Goal: Check status: Check status

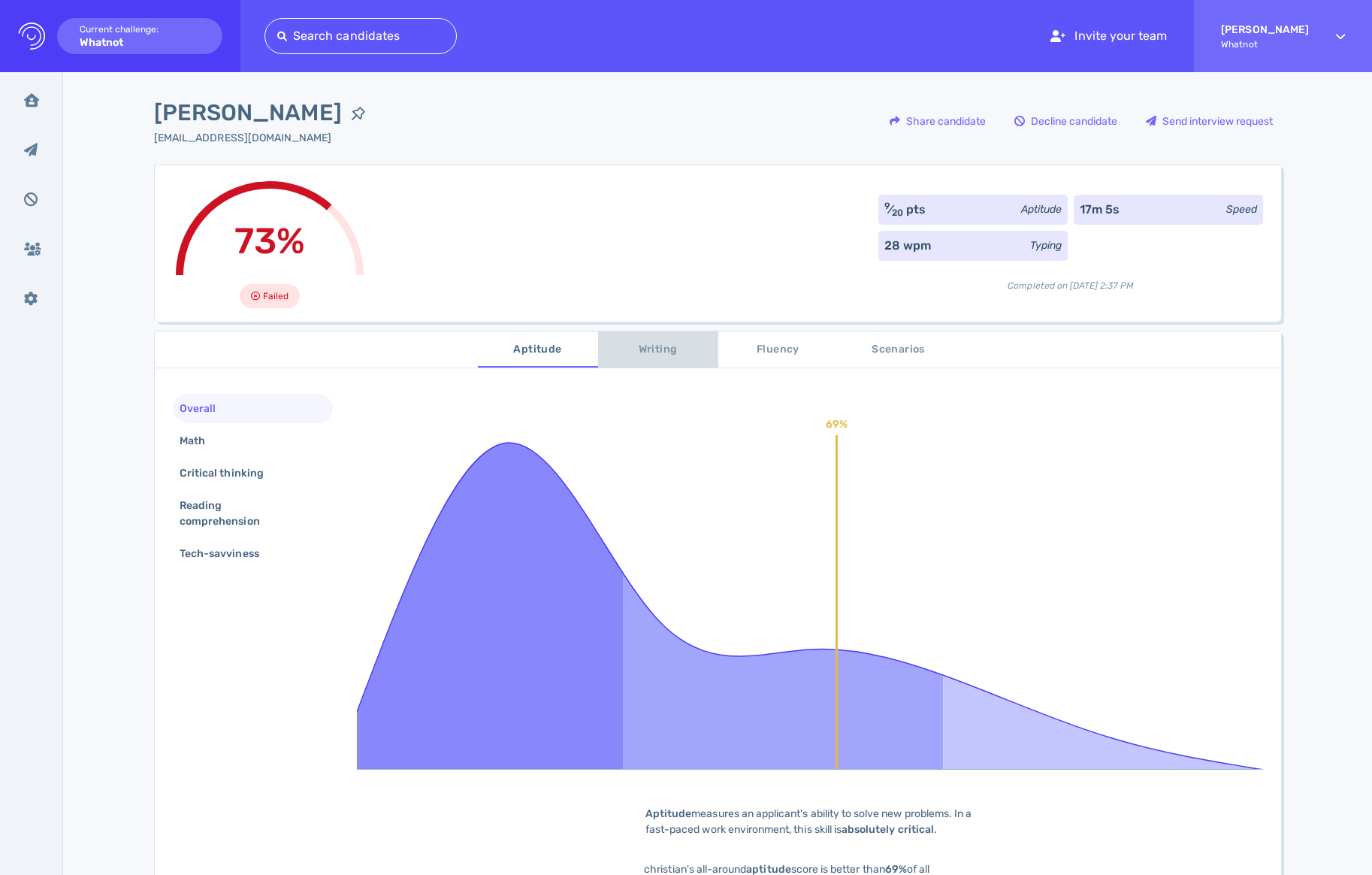
click at [648, 354] on span "Writing" at bounding box center [658, 349] width 102 height 19
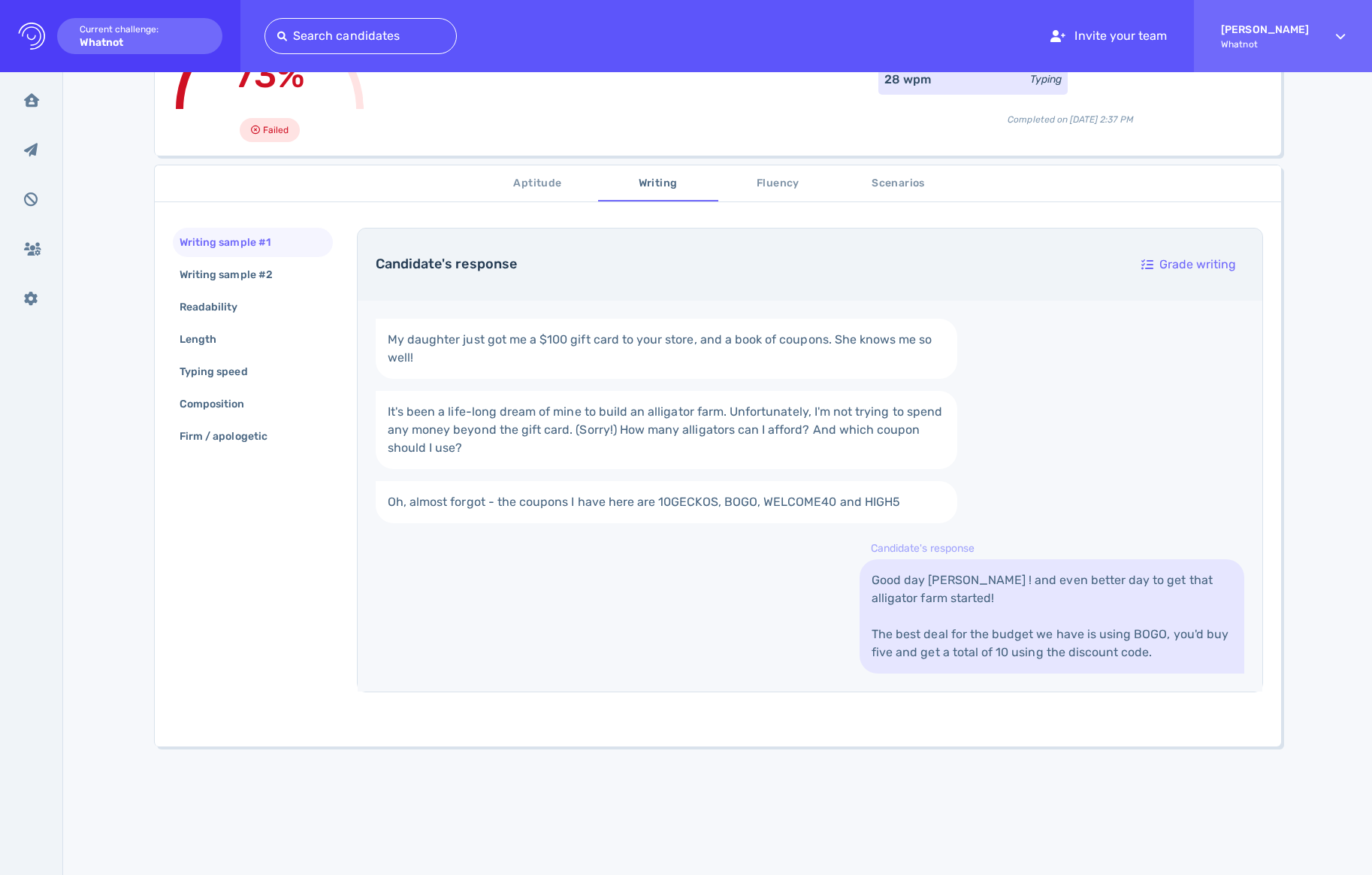
scroll to position [162, 0]
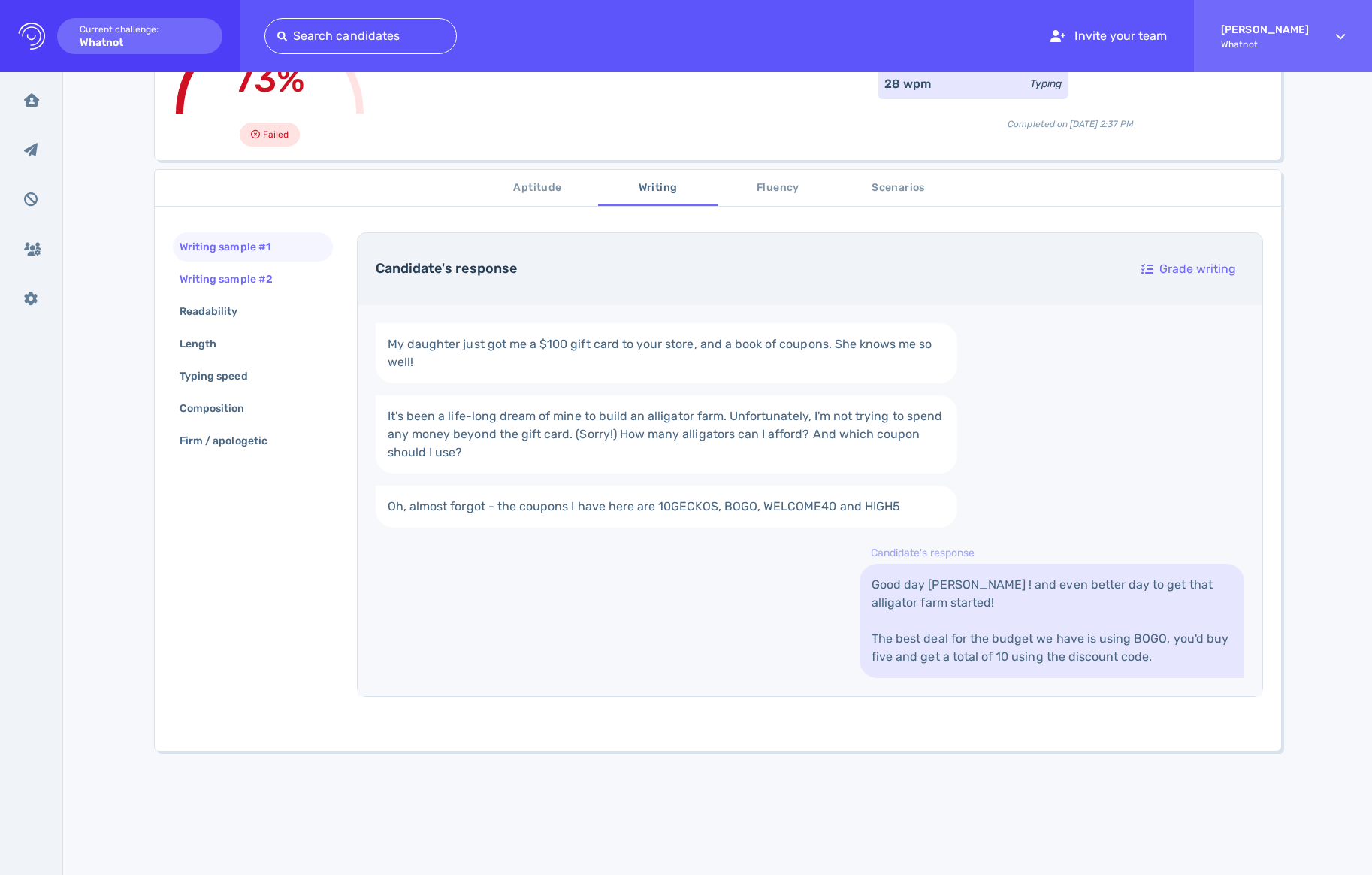
click at [242, 289] on div "Writing sample #2" at bounding box center [233, 279] width 114 height 22
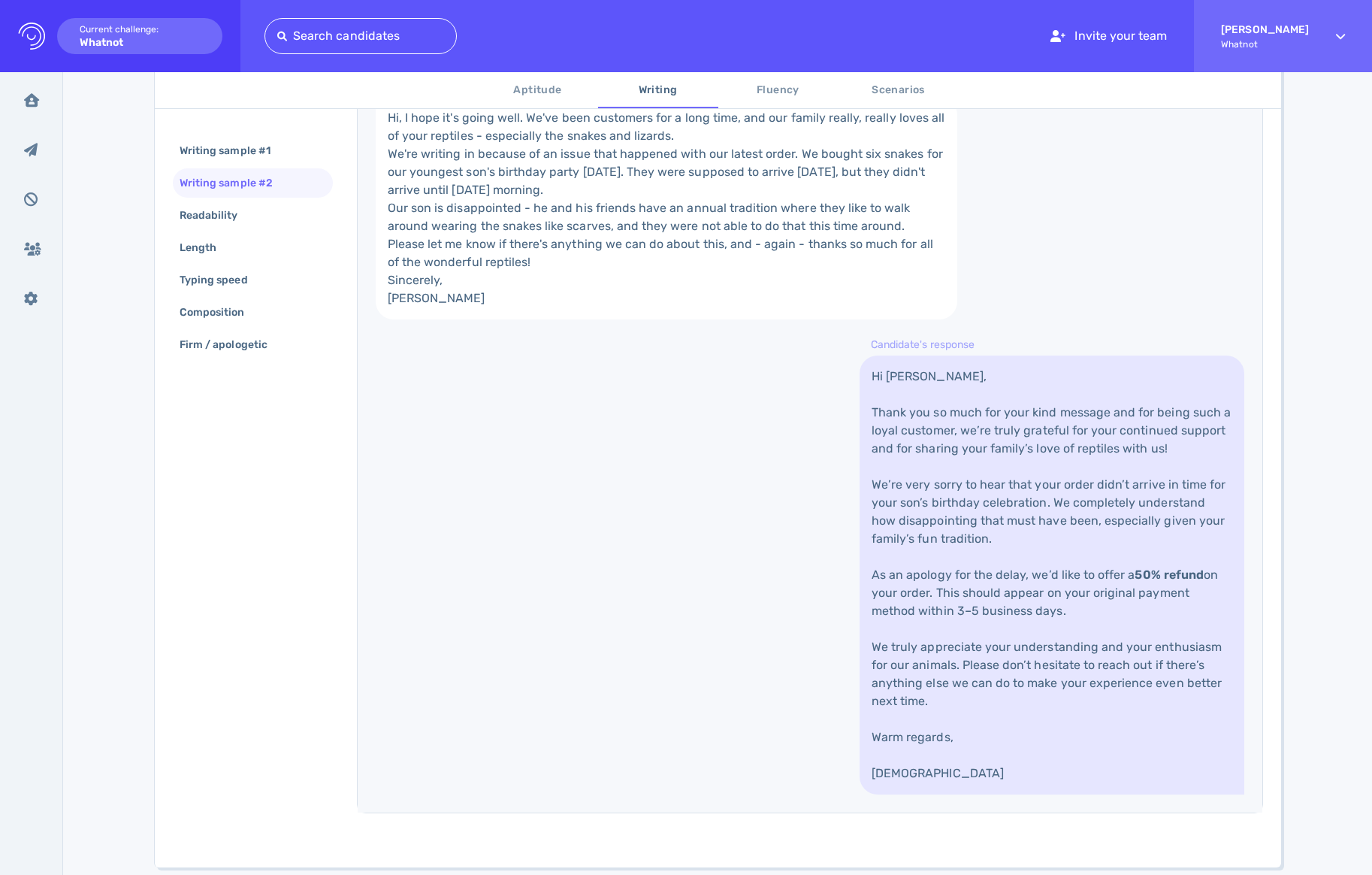
scroll to position [138, 0]
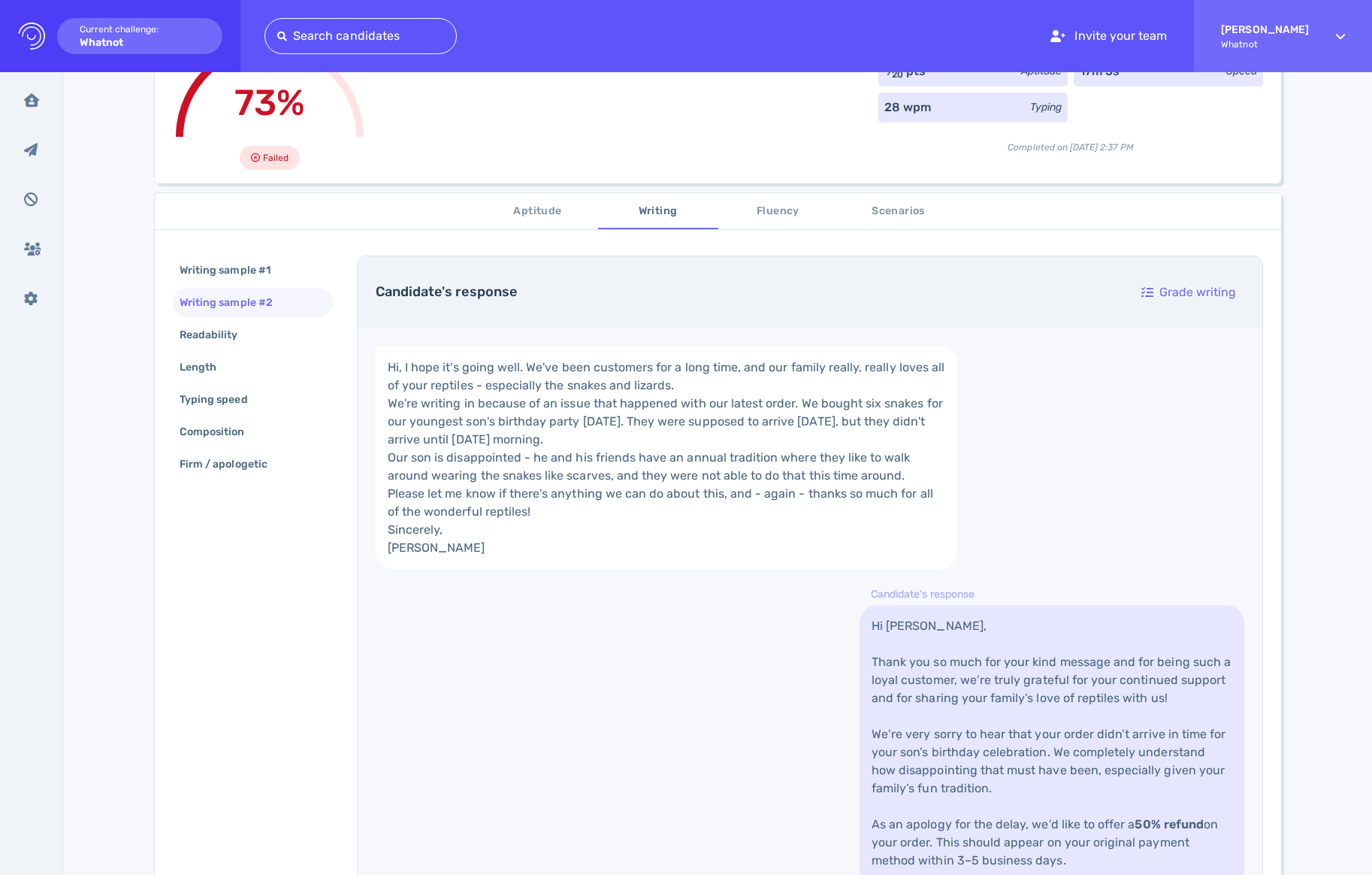
click at [772, 214] on span "Fluency" at bounding box center [778, 212] width 102 height 19
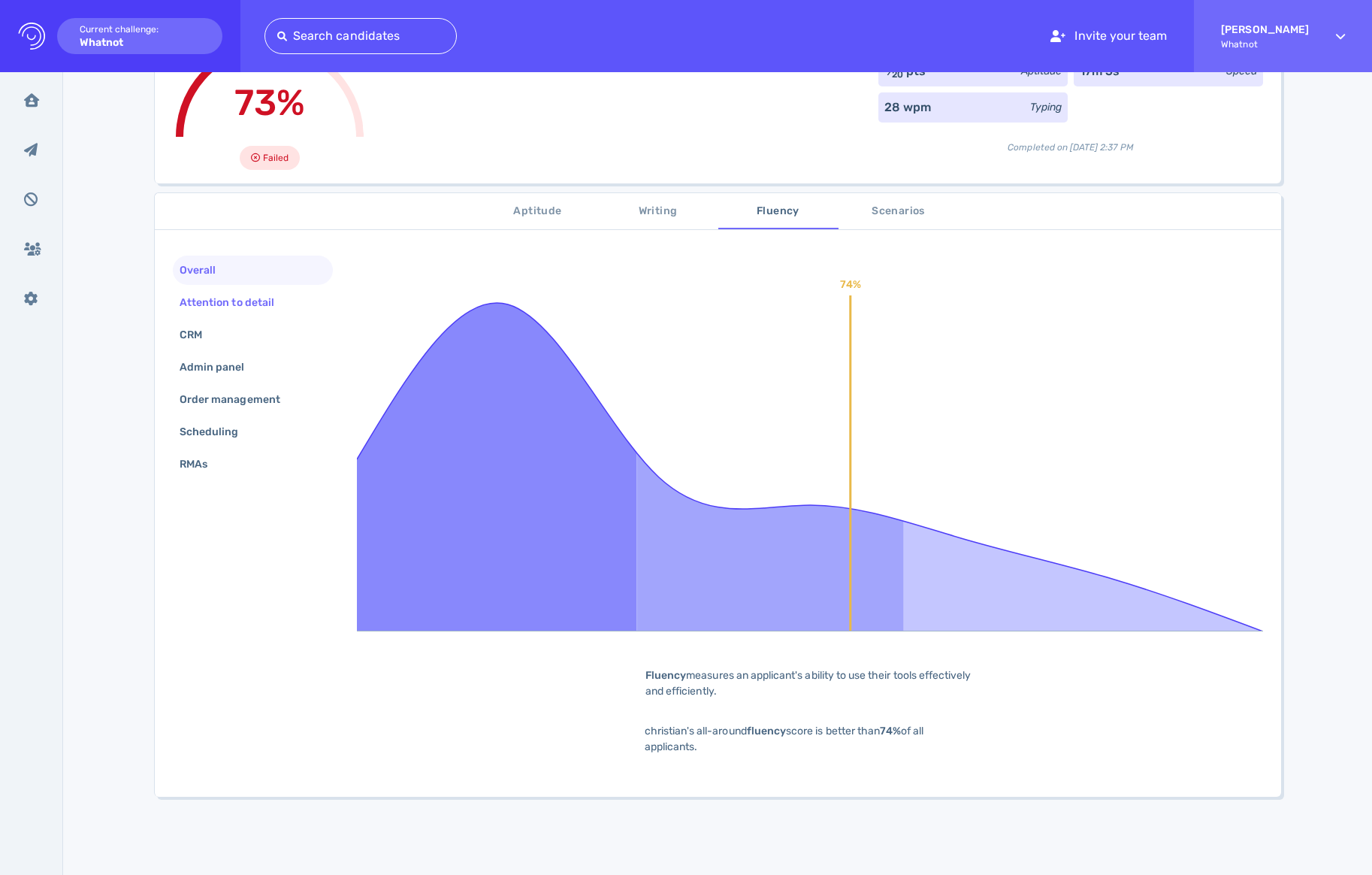
click at [242, 299] on div "Attention to detail" at bounding box center [234, 303] width 116 height 22
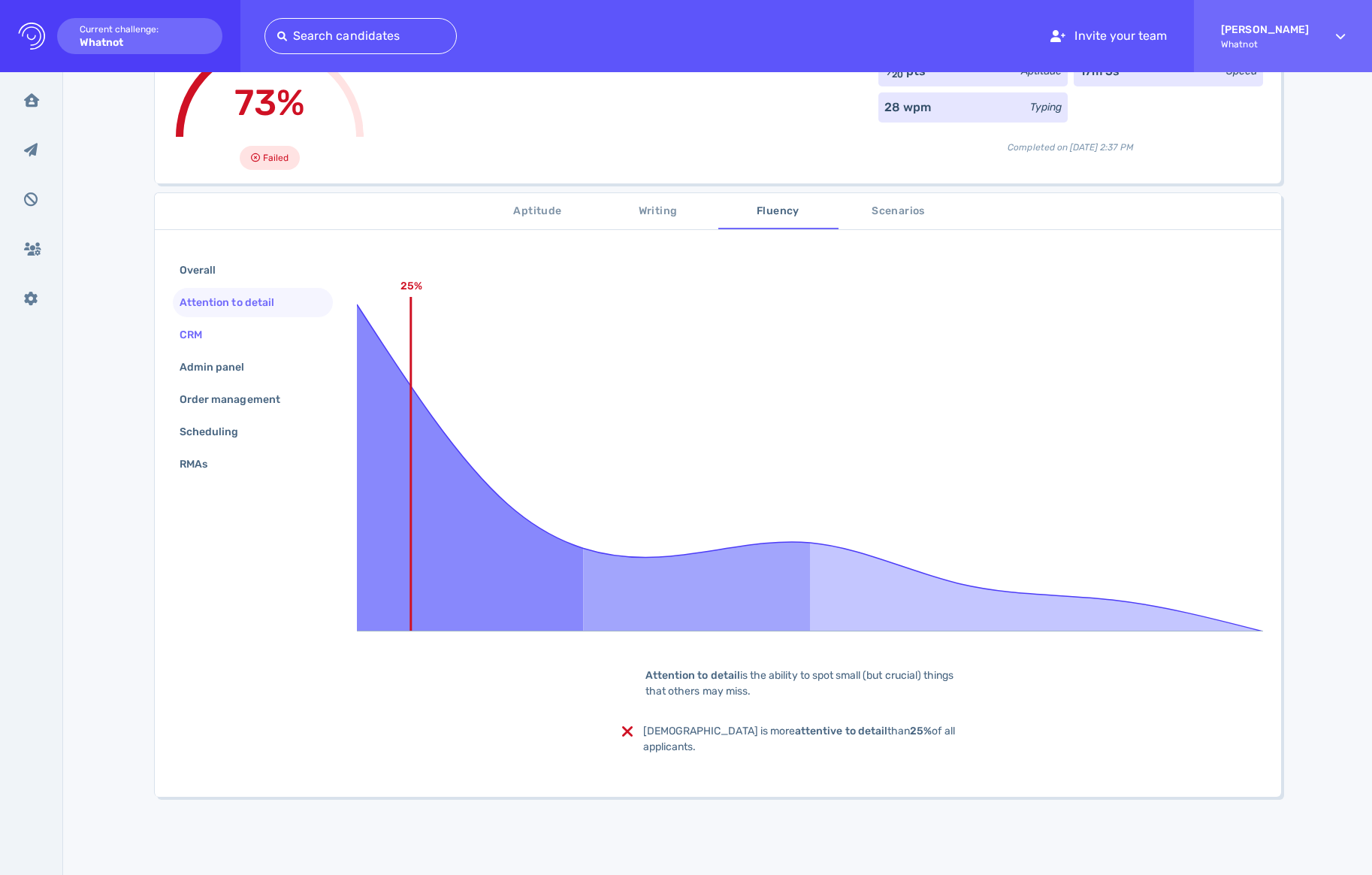
click at [220, 329] on div "CRM" at bounding box center [252, 334] width 160 height 30
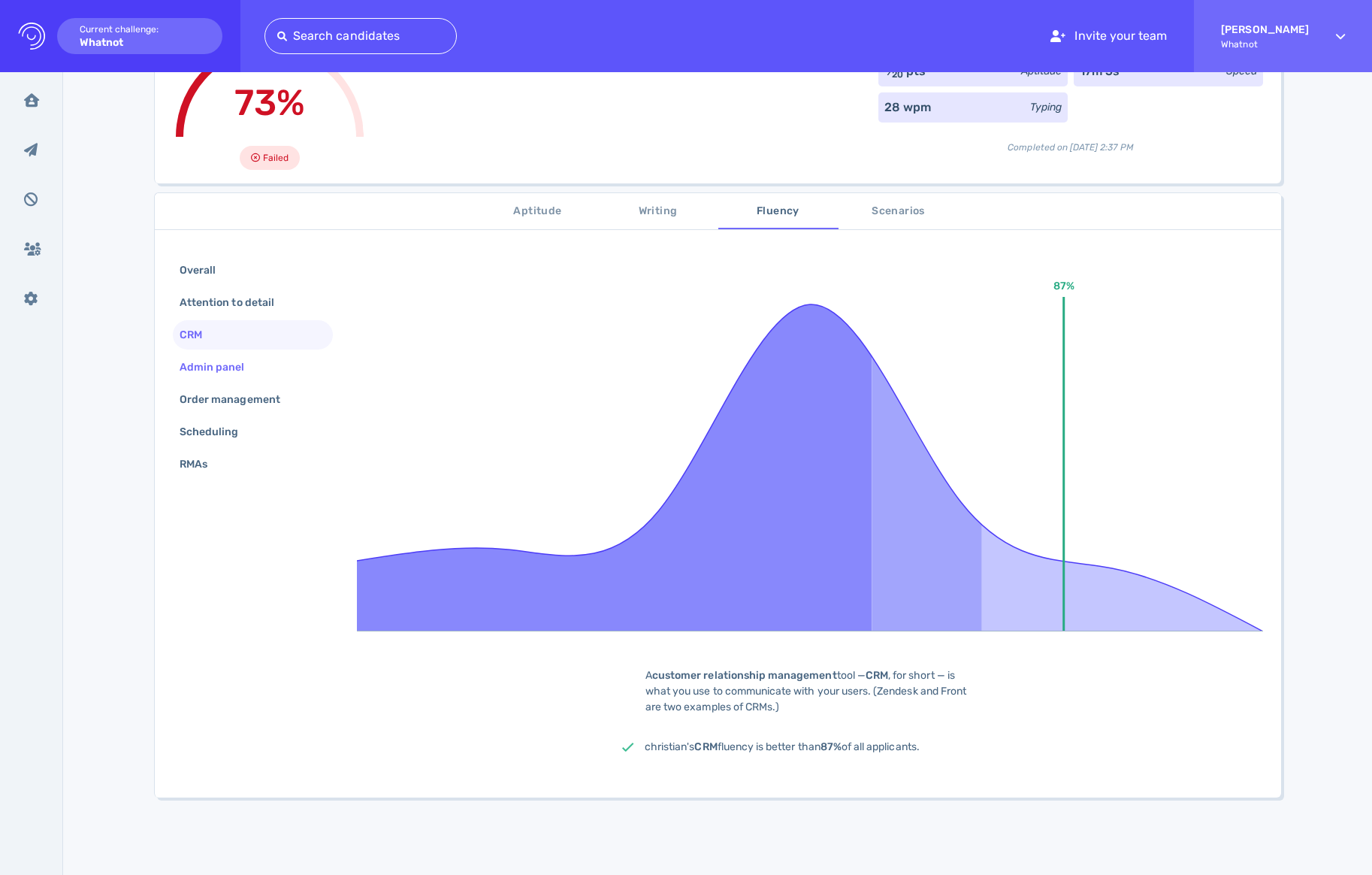
click at [222, 361] on div "Admin panel" at bounding box center [220, 367] width 86 height 22
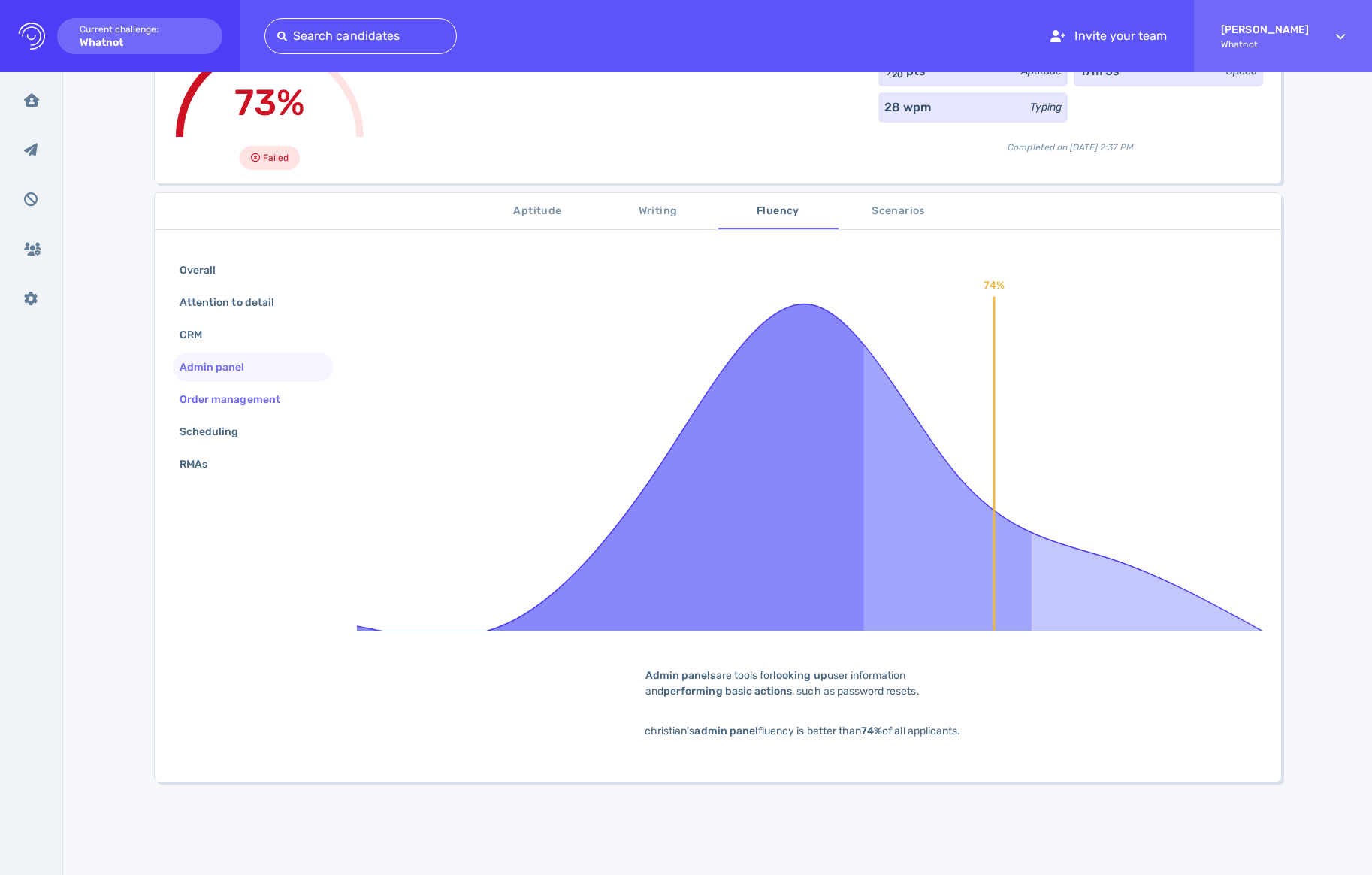
click at [285, 389] on div "Order management" at bounding box center [238, 399] width 122 height 22
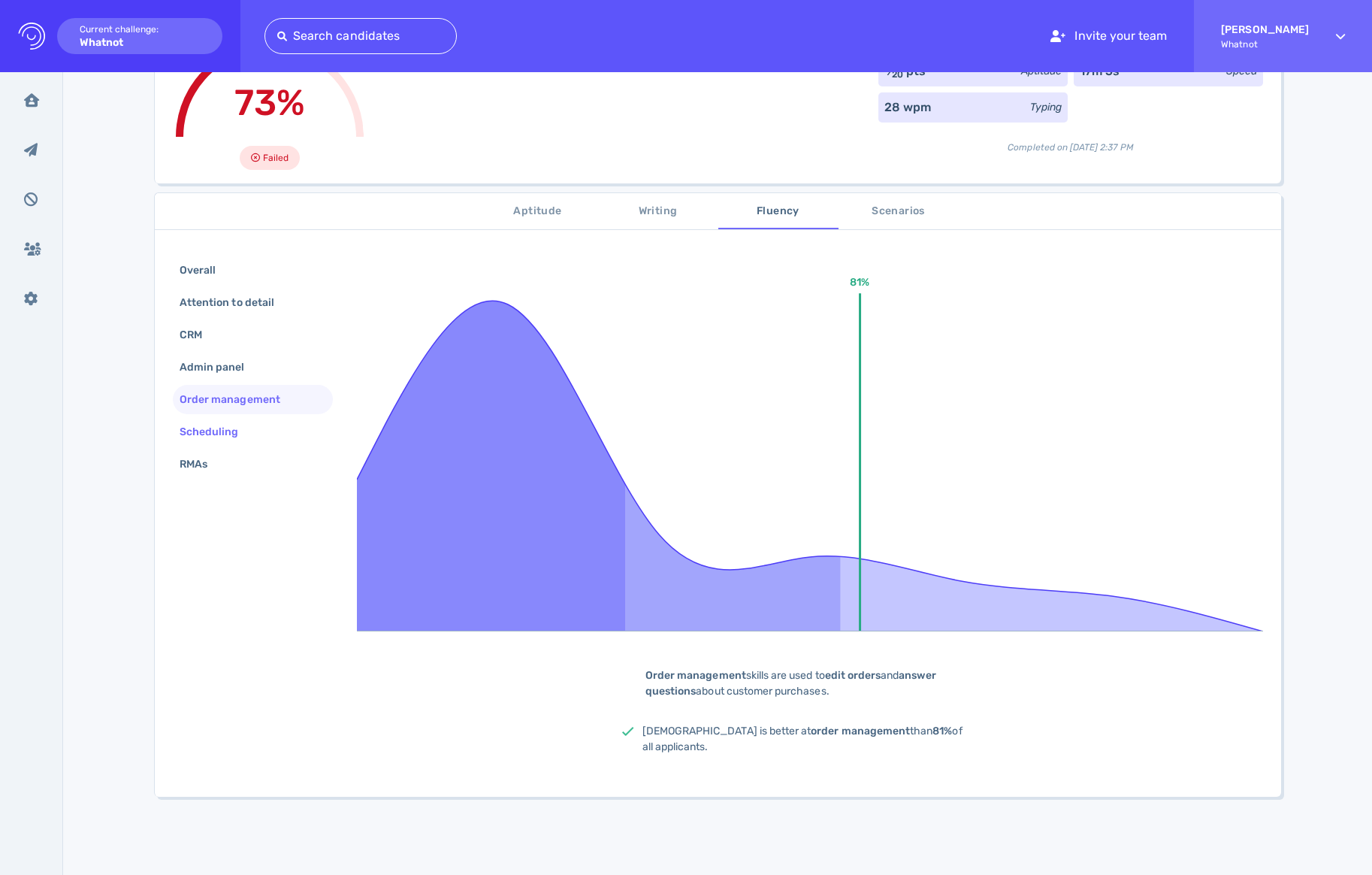
click at [259, 421] on div "Scheduling" at bounding box center [252, 432] width 160 height 30
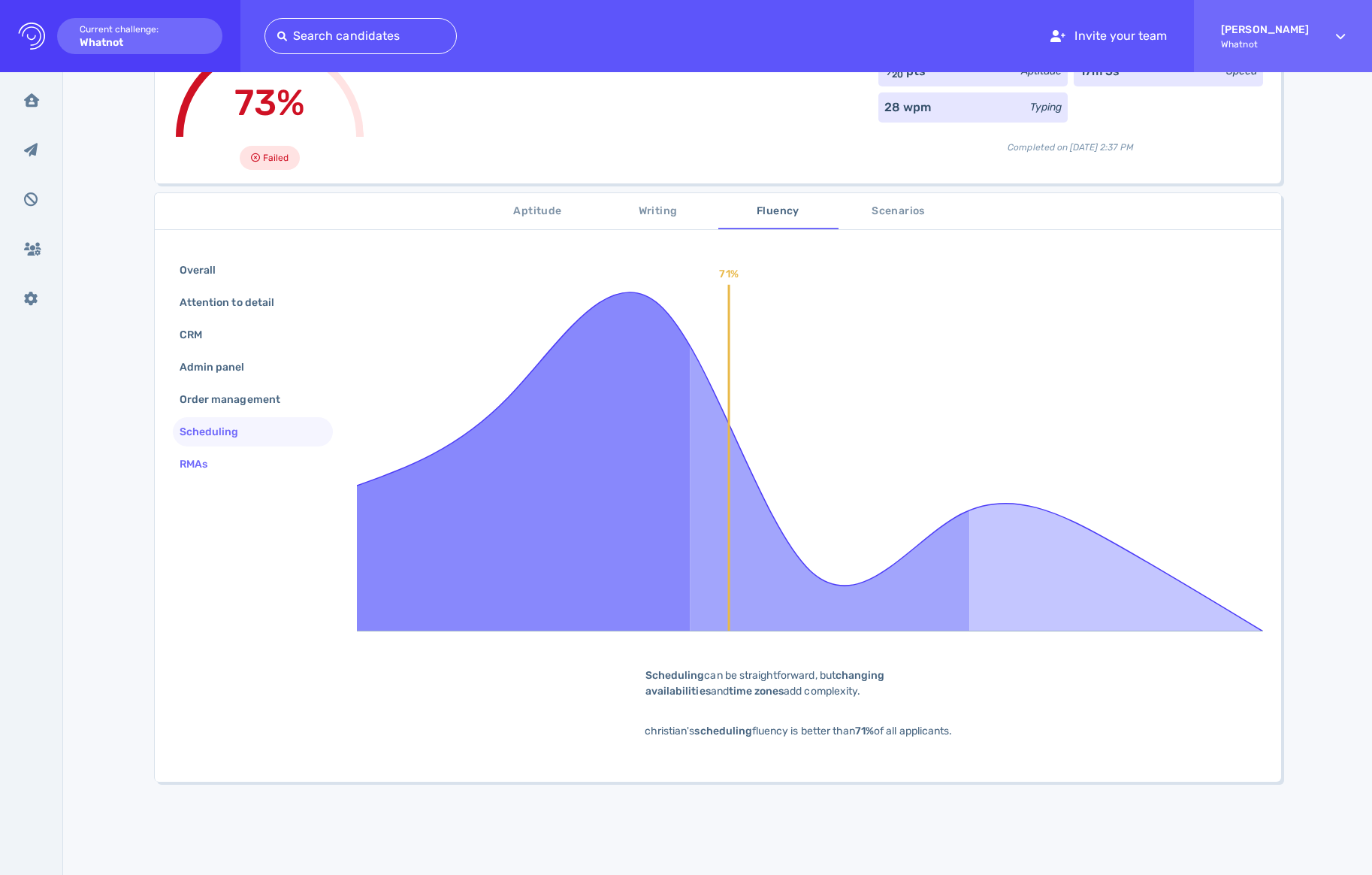
click at [228, 469] on div "RMAs" at bounding box center [252, 464] width 160 height 30
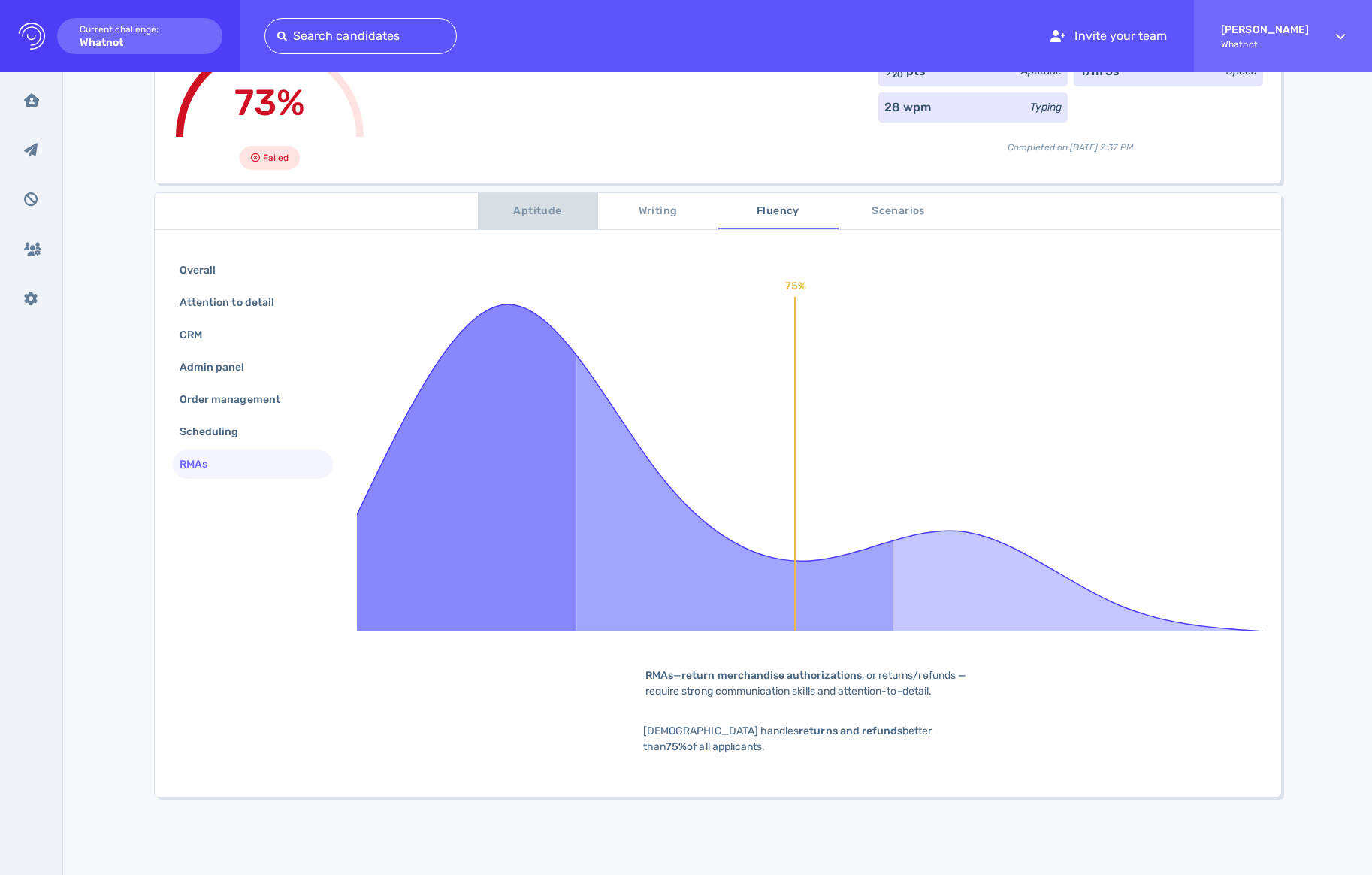
click at [540, 218] on span "Aptitude" at bounding box center [538, 212] width 102 height 19
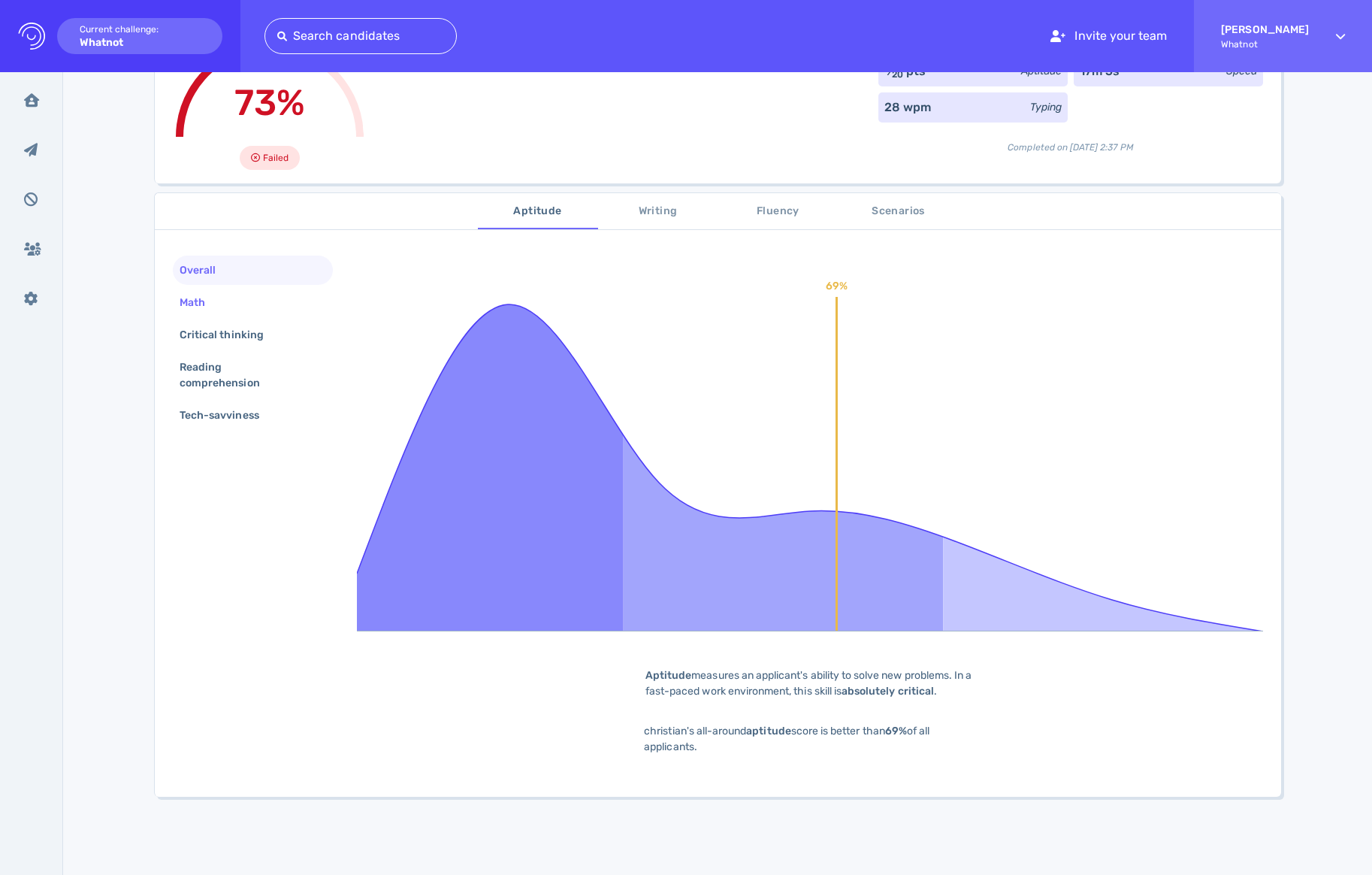
click at [211, 300] on div "Math" at bounding box center [200, 303] width 47 height 22
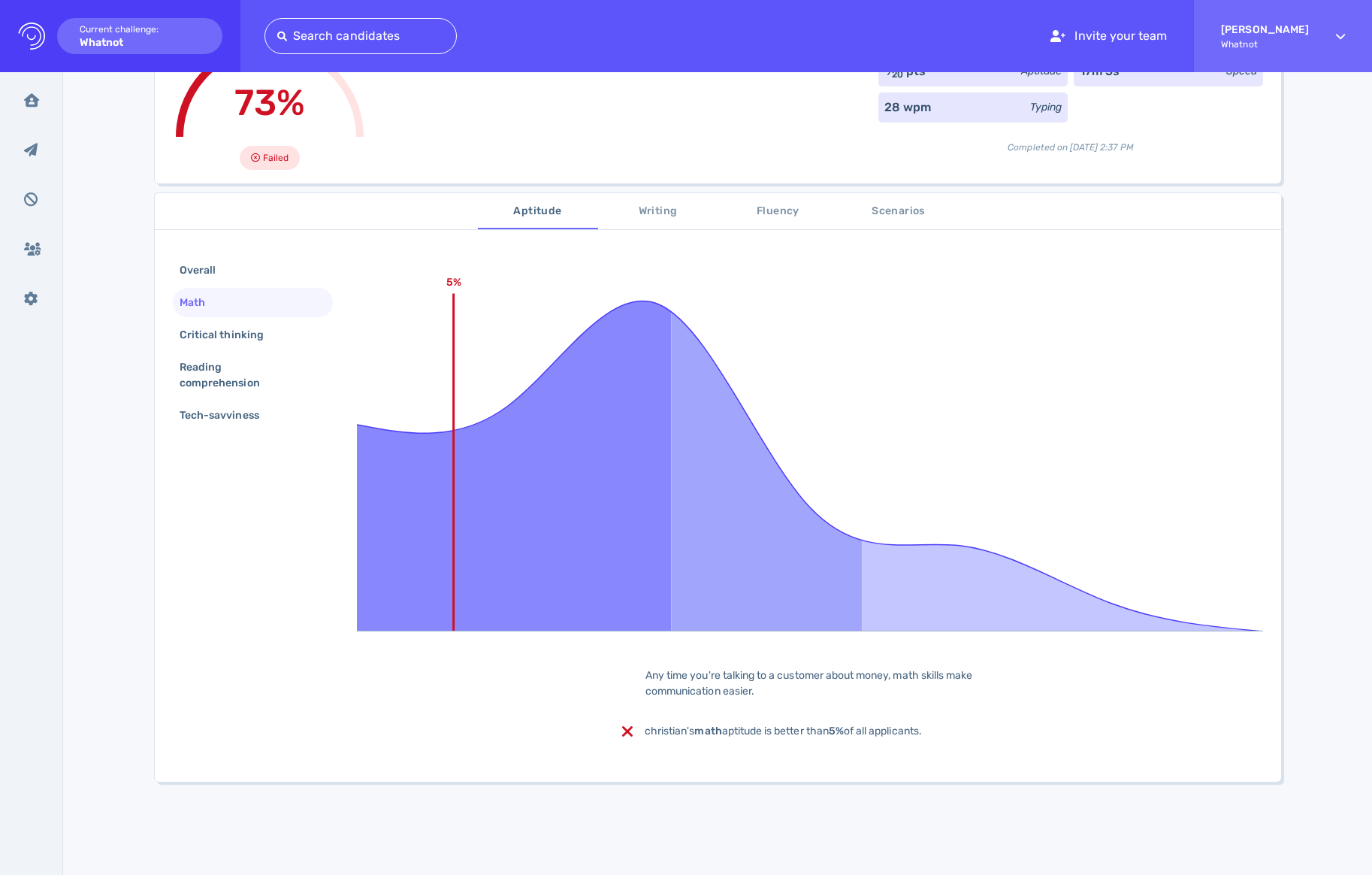
scroll to position [90, 0]
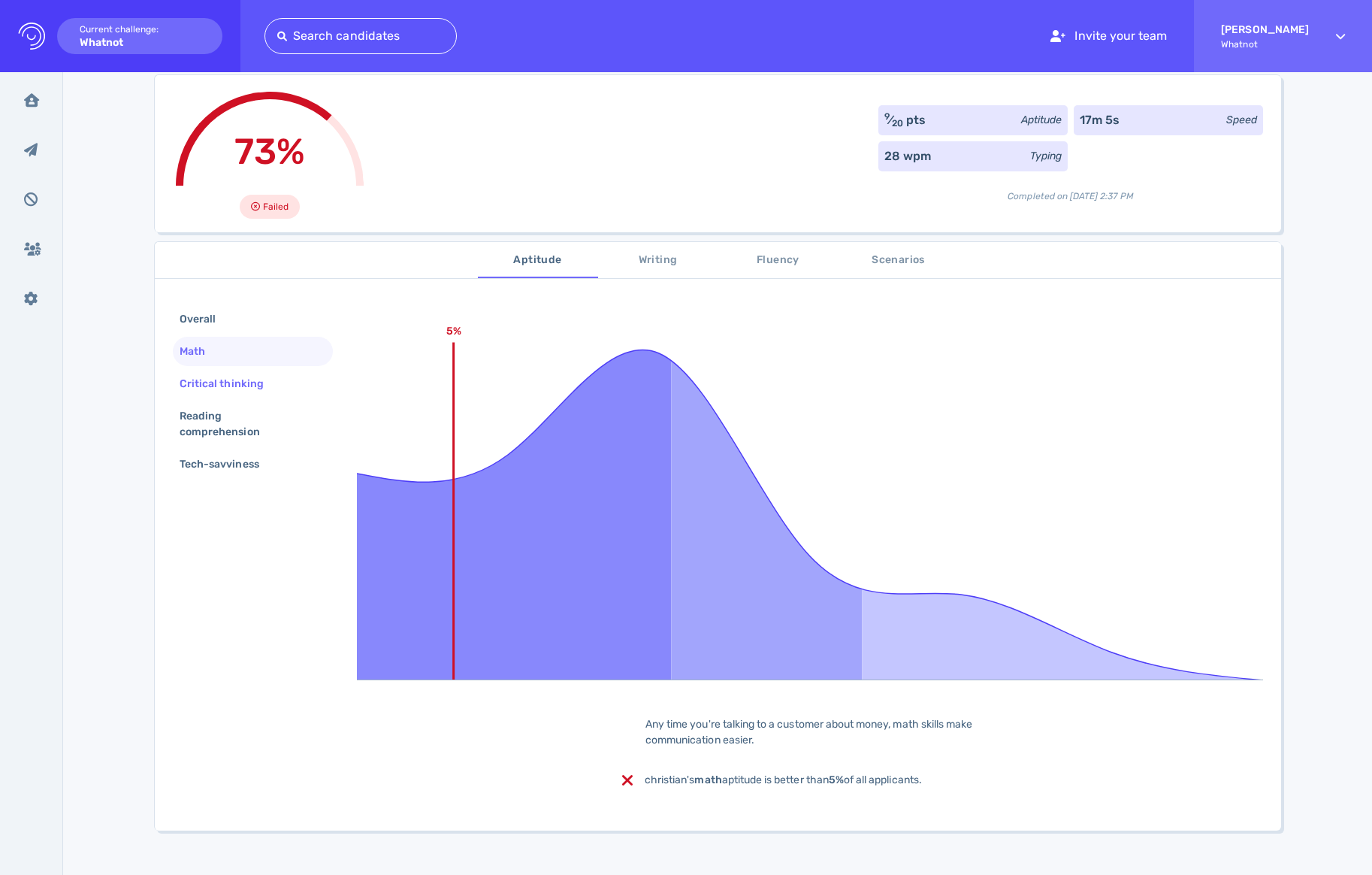
click at [273, 393] on div "Critical thinking" at bounding box center [229, 384] width 105 height 22
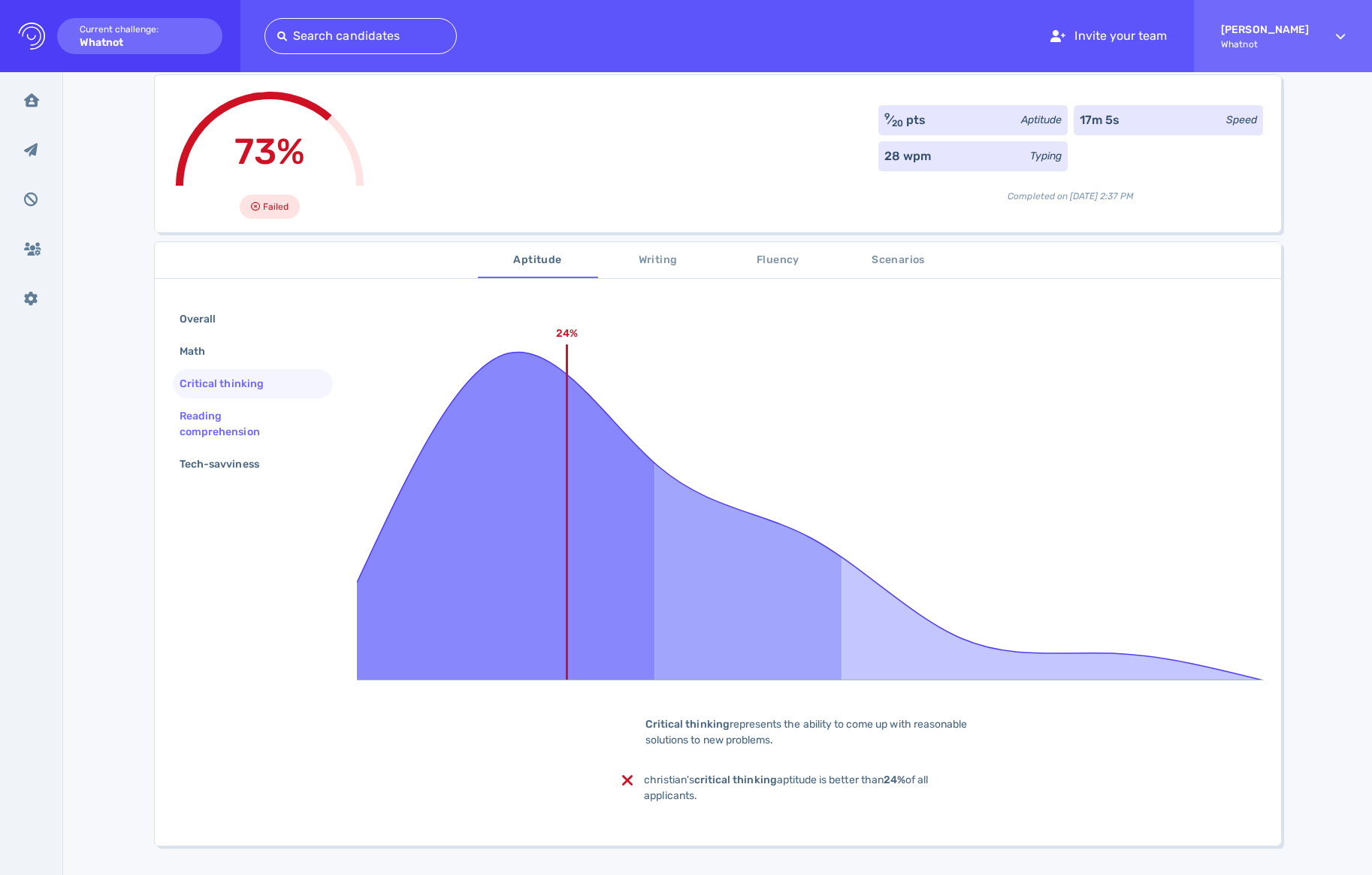
click at [252, 405] on div "Reading comprehension" at bounding box center [247, 424] width 140 height 37
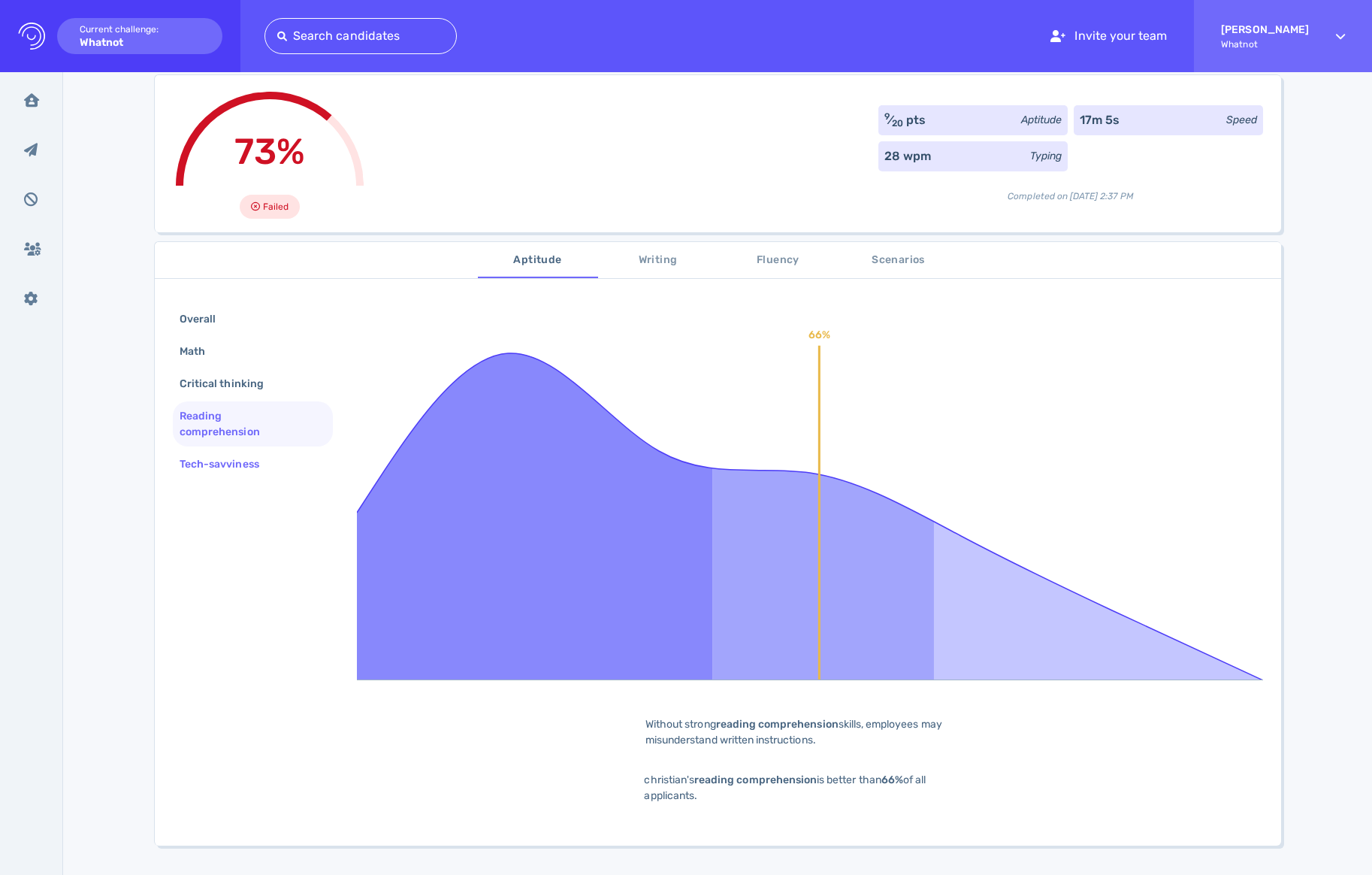
click at [251, 458] on div "Tech-savviness" at bounding box center [227, 465] width 101 height 22
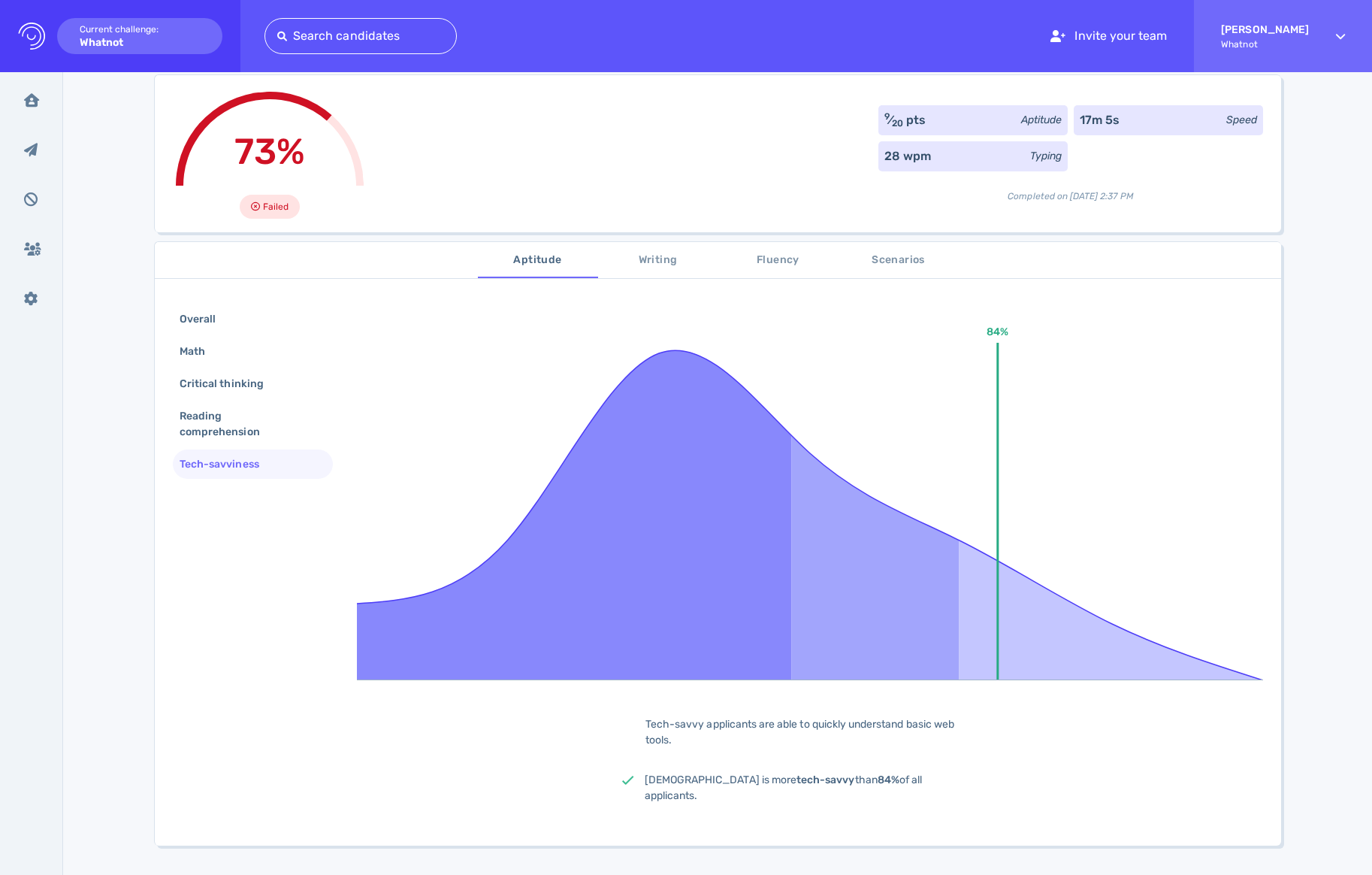
click at [913, 277] on button "Scenarios" at bounding box center [898, 260] width 120 height 36
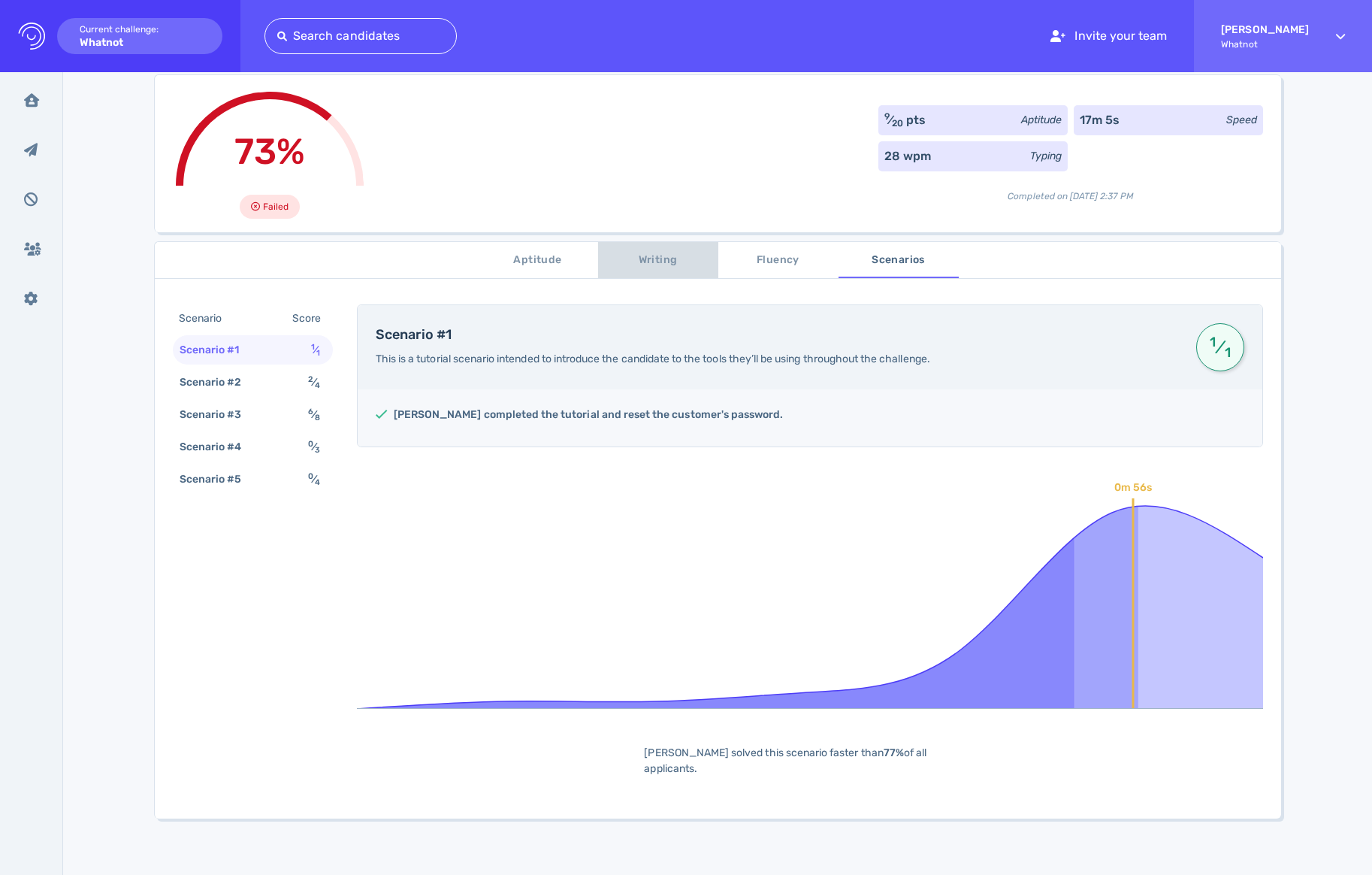
click at [650, 252] on span "Writing" at bounding box center [658, 261] width 102 height 19
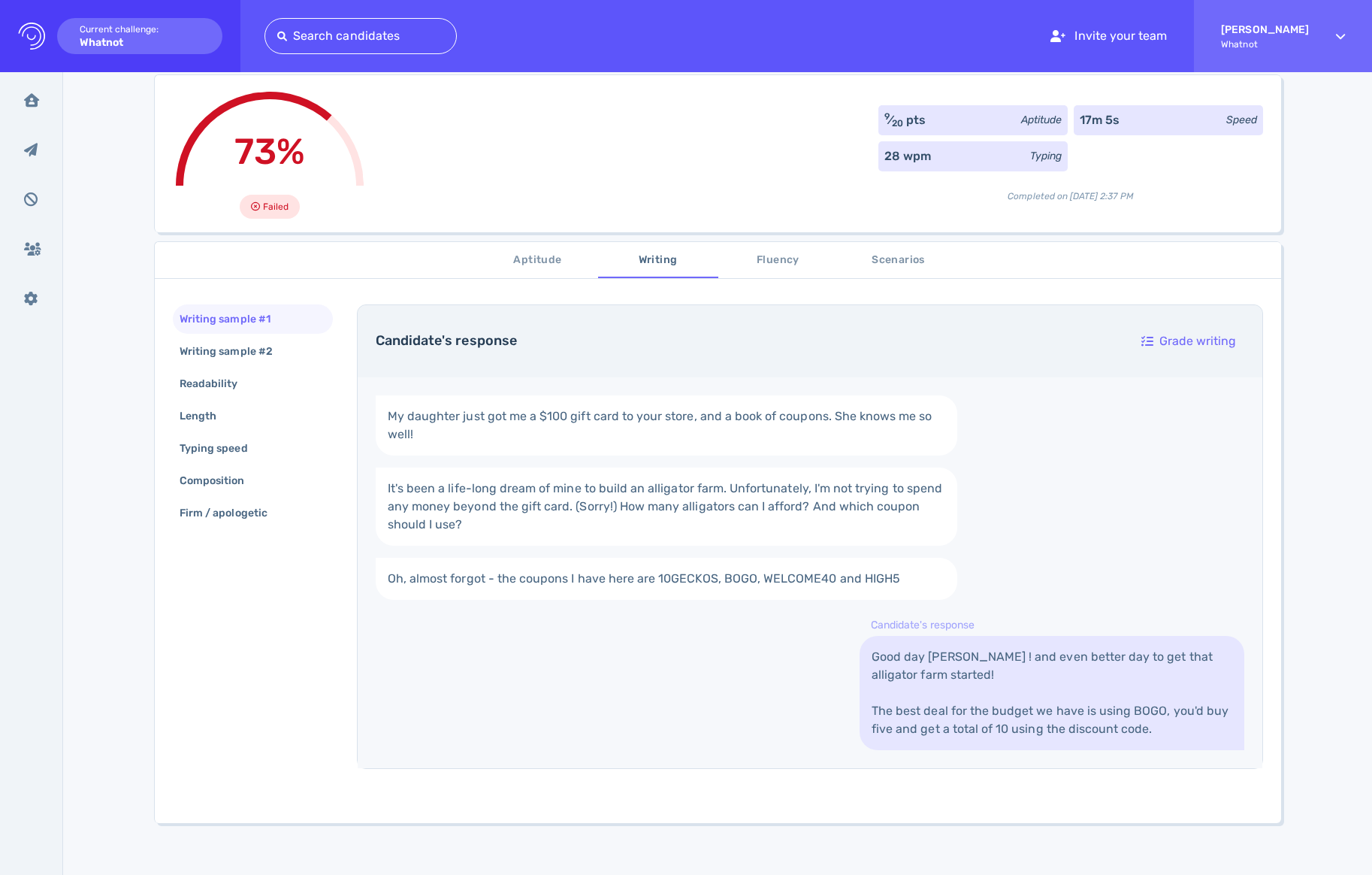
scroll to position [163, 0]
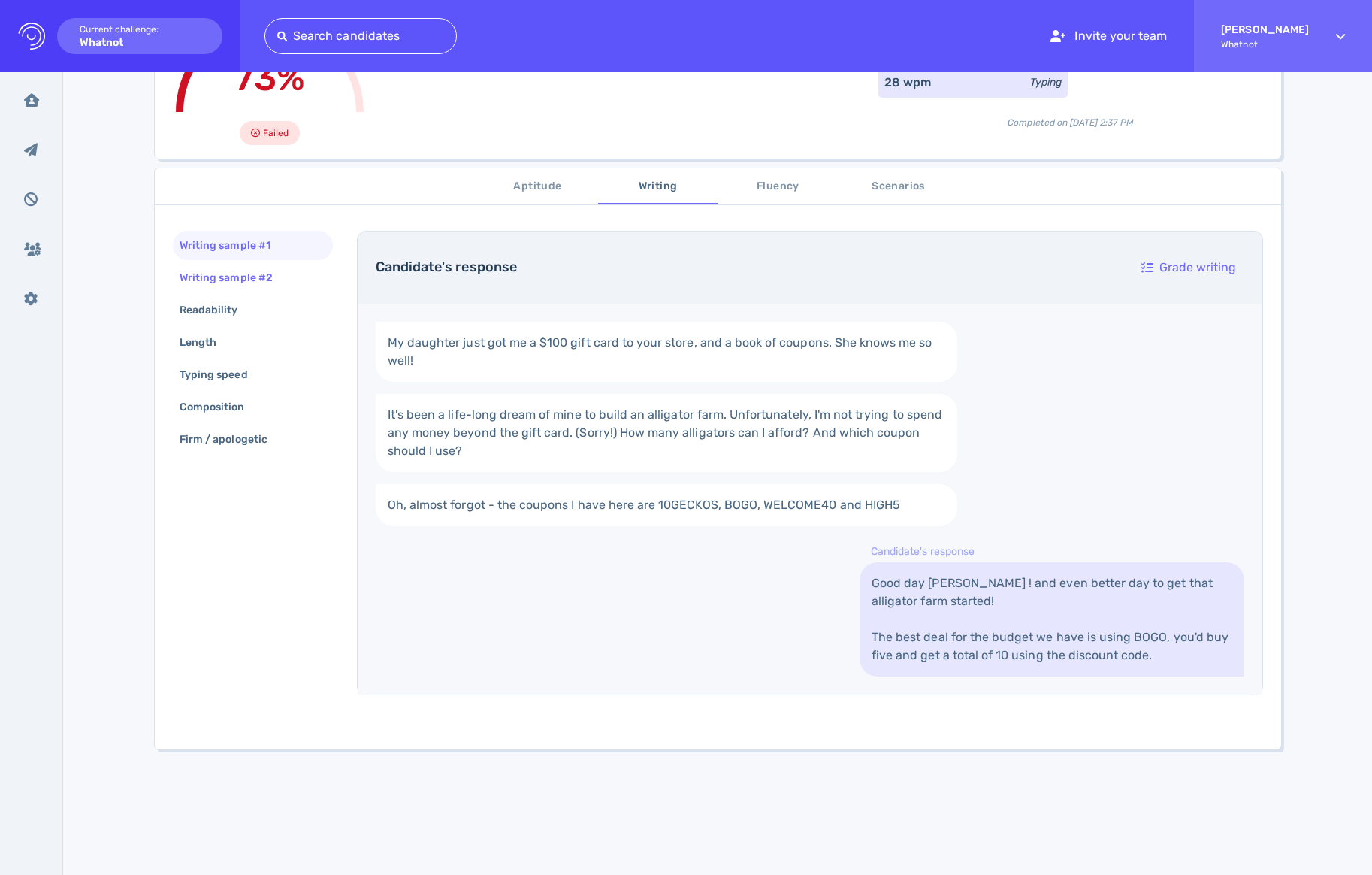
click at [268, 275] on div "Writing sample #2" at bounding box center [233, 278] width 114 height 22
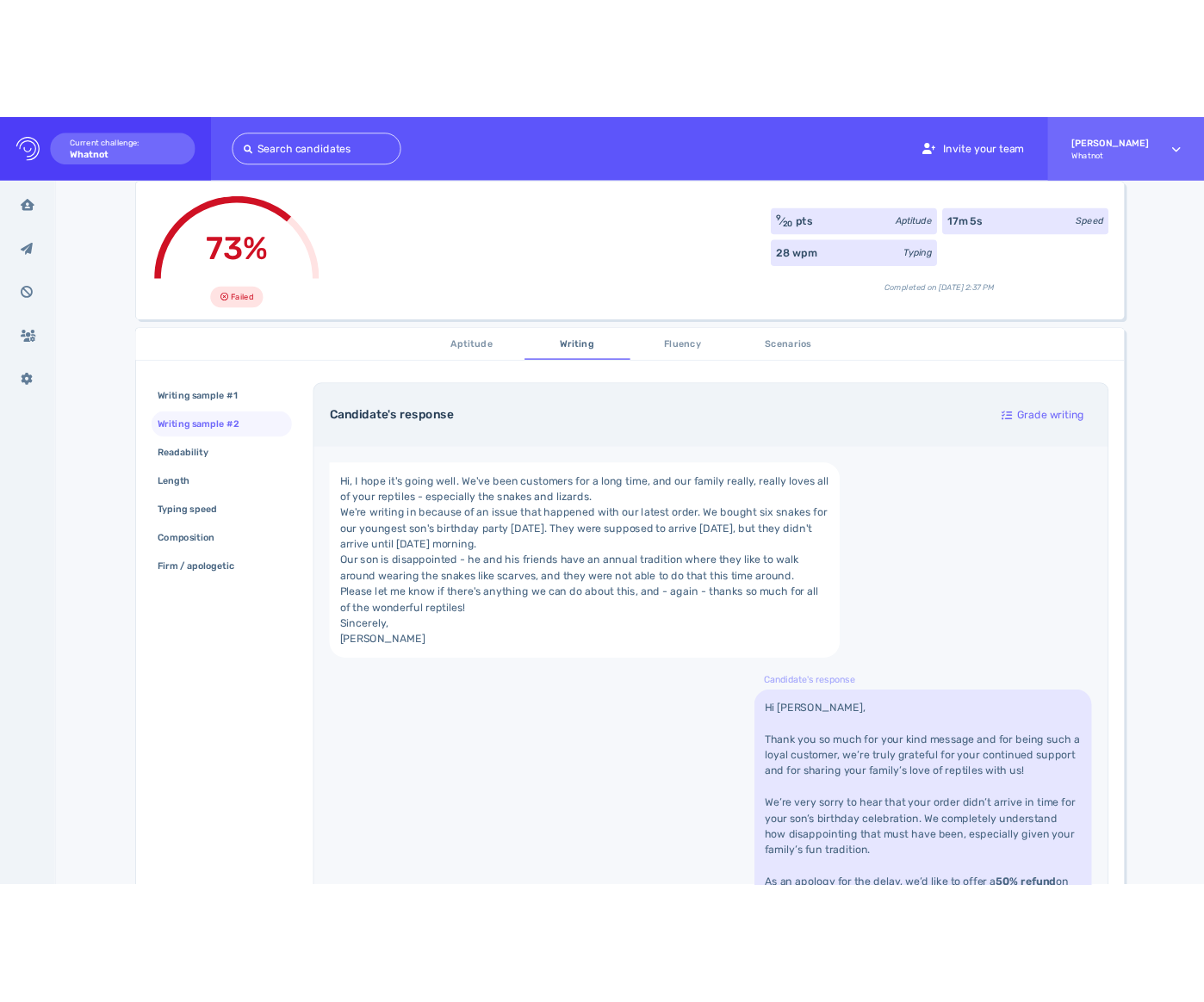
scroll to position [0, 0]
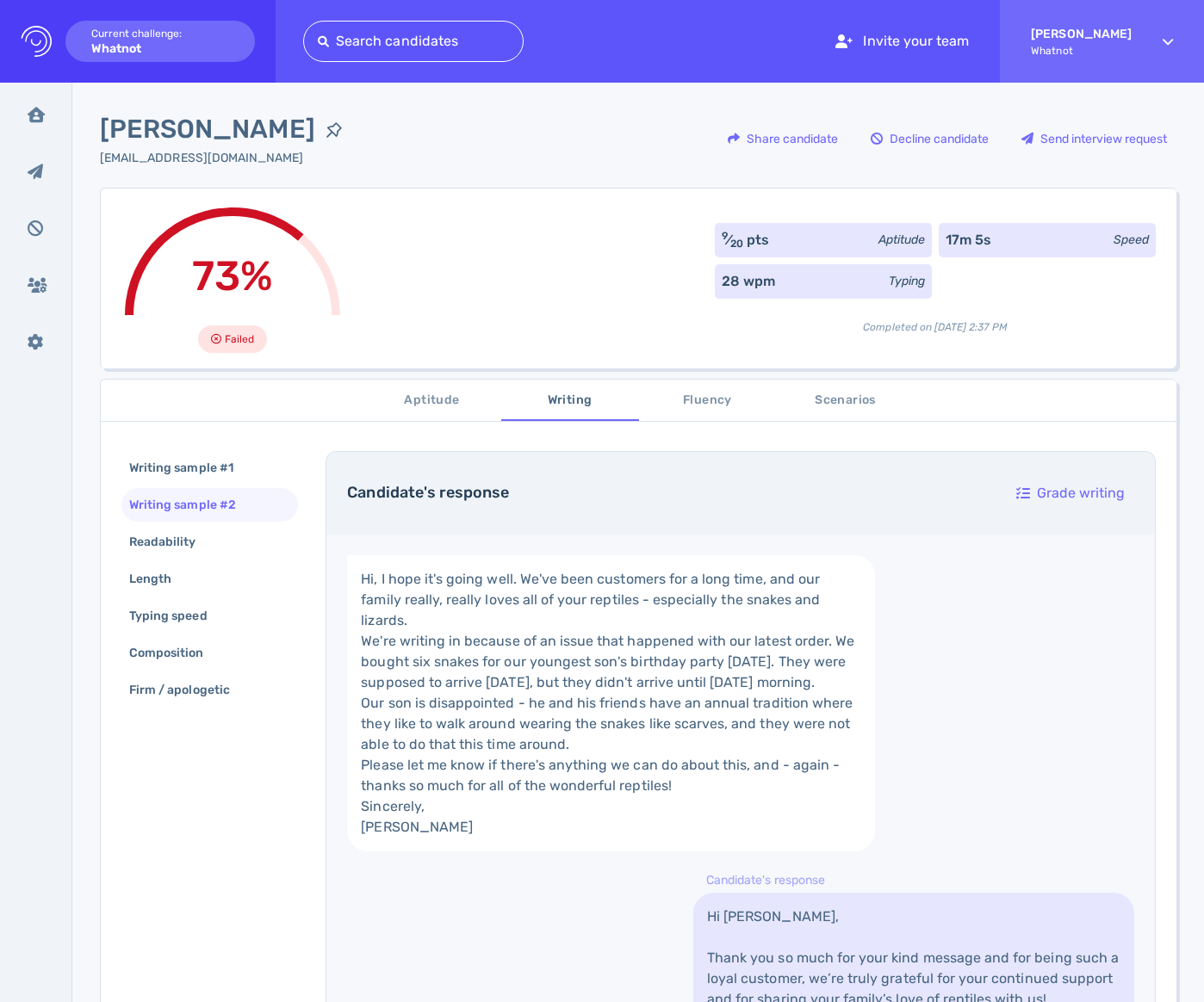
click at [845, 386] on button "Scenarios" at bounding box center [845, 400] width 138 height 42
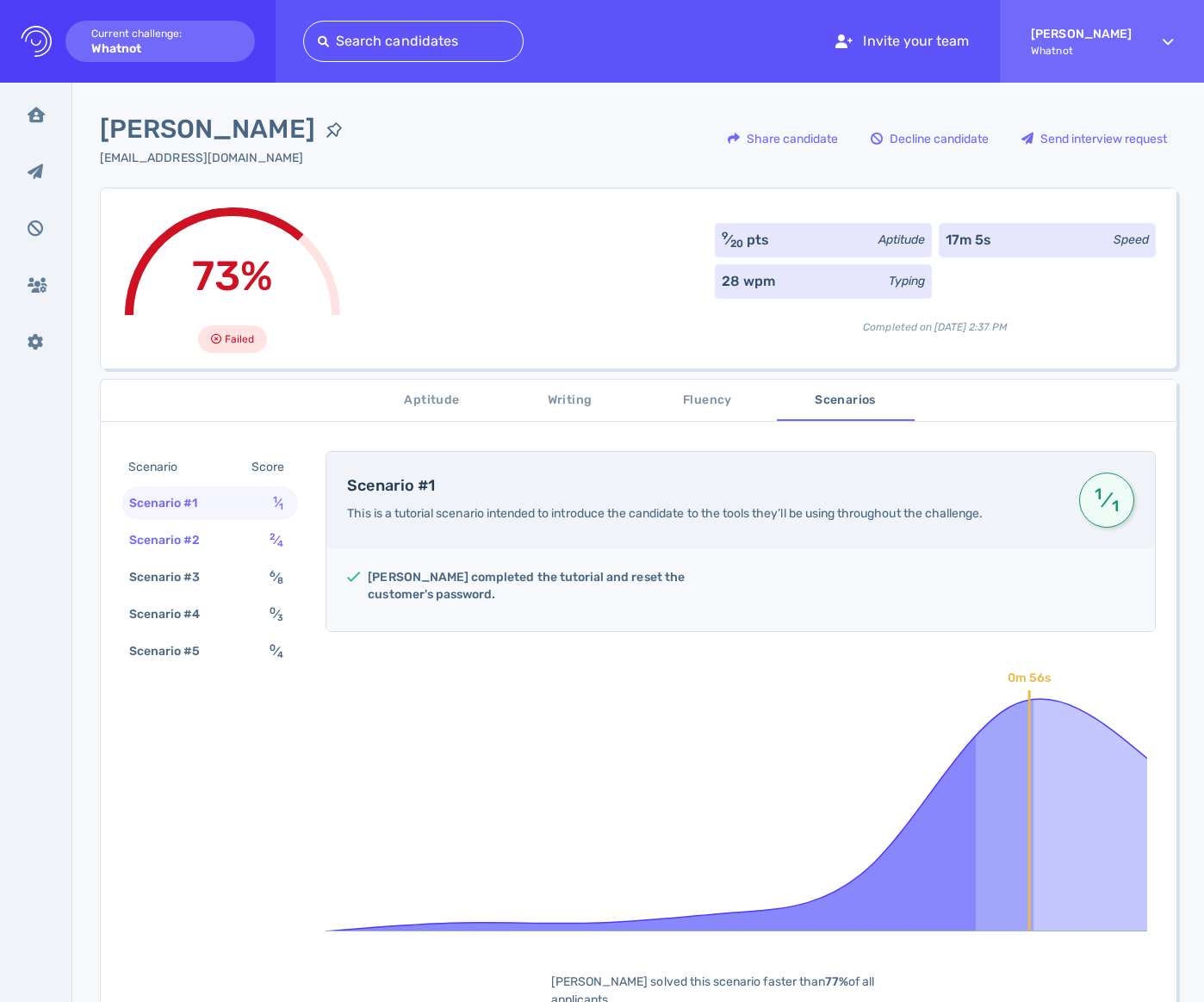
click at [224, 547] on div "Scenario #2 2 ⁄ 4" at bounding box center [209, 540] width 176 height 34
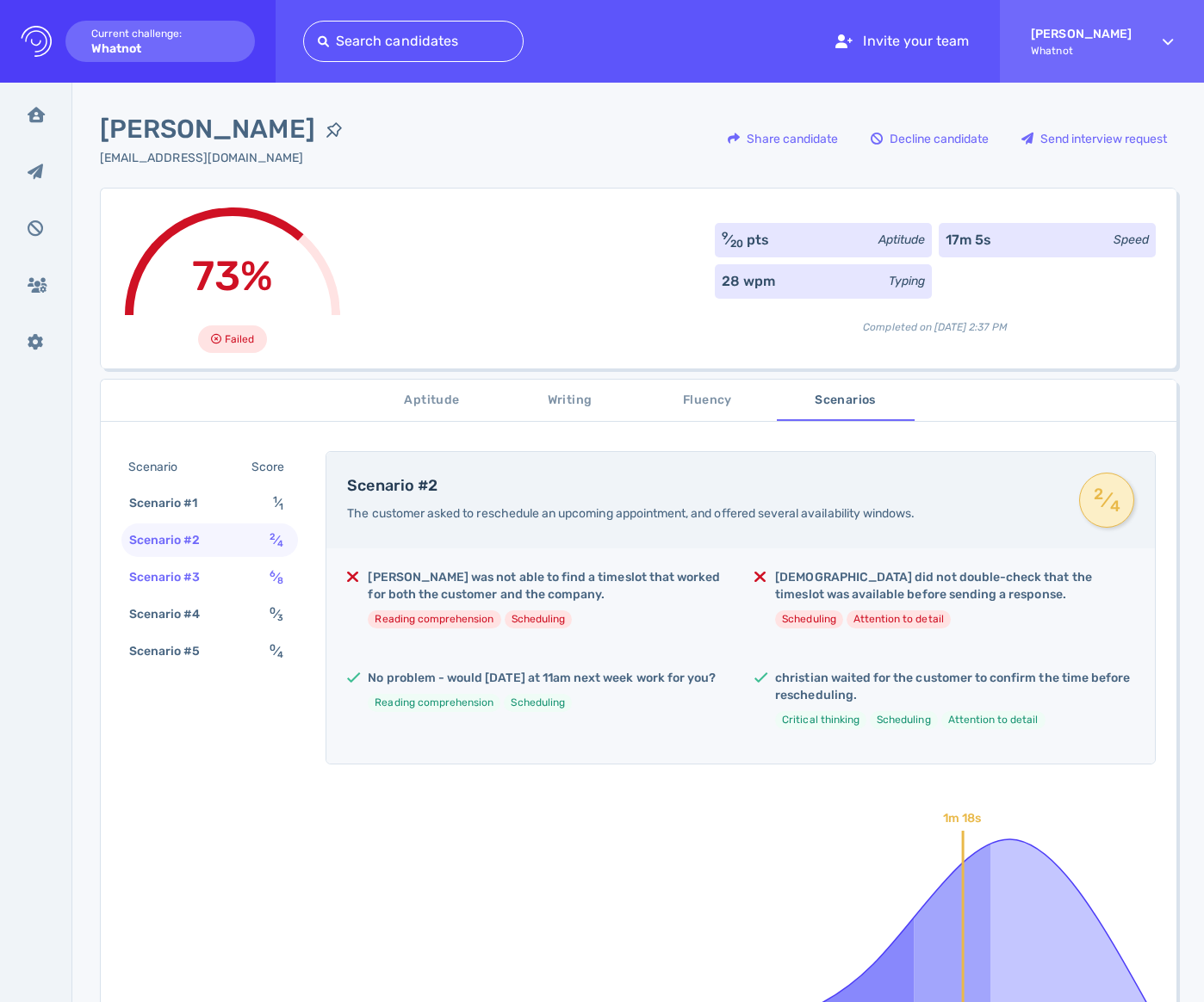
click at [224, 573] on div "Scenario #3 6 ⁄ 8" at bounding box center [209, 577] width 176 height 34
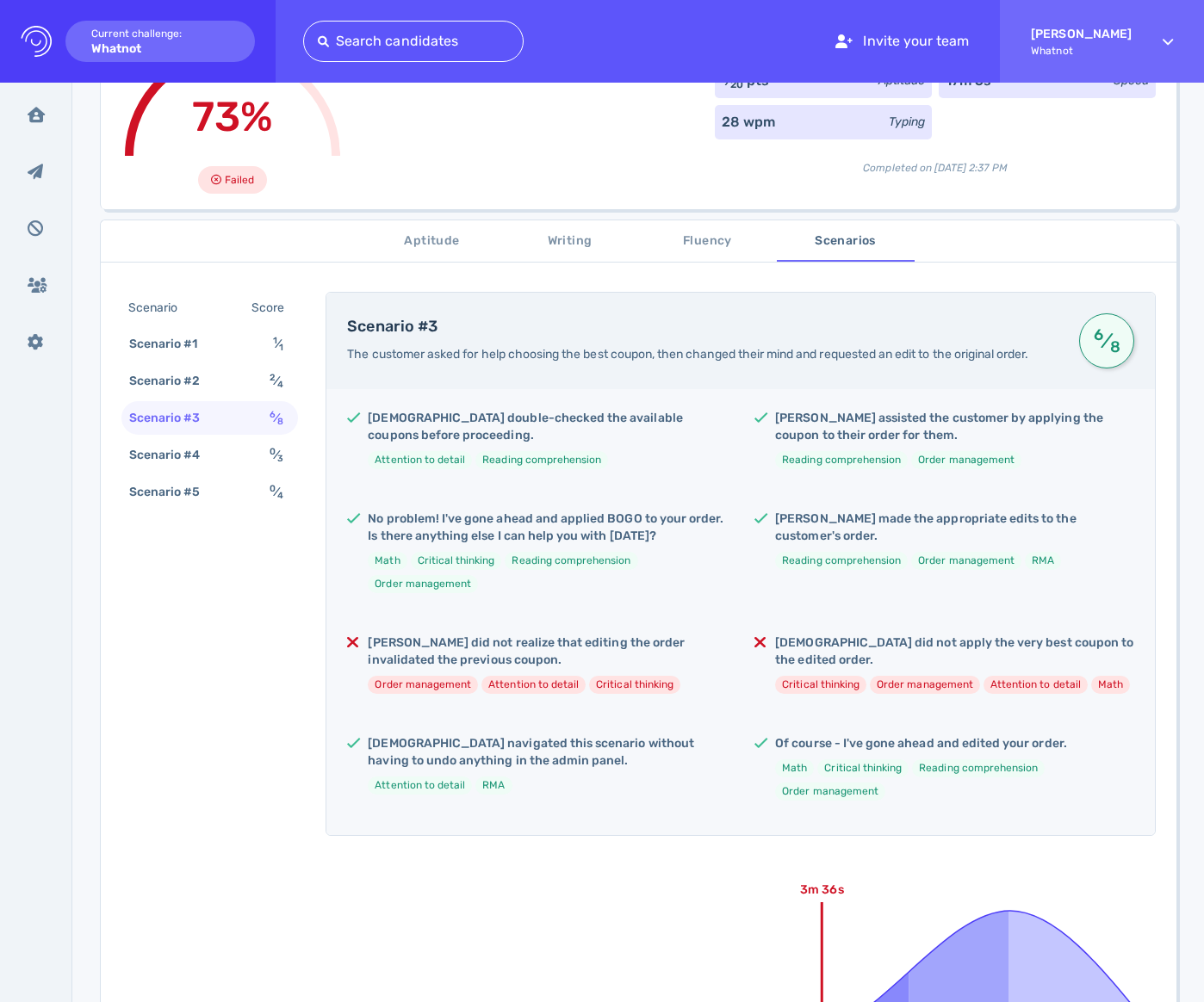
scroll to position [162, 0]
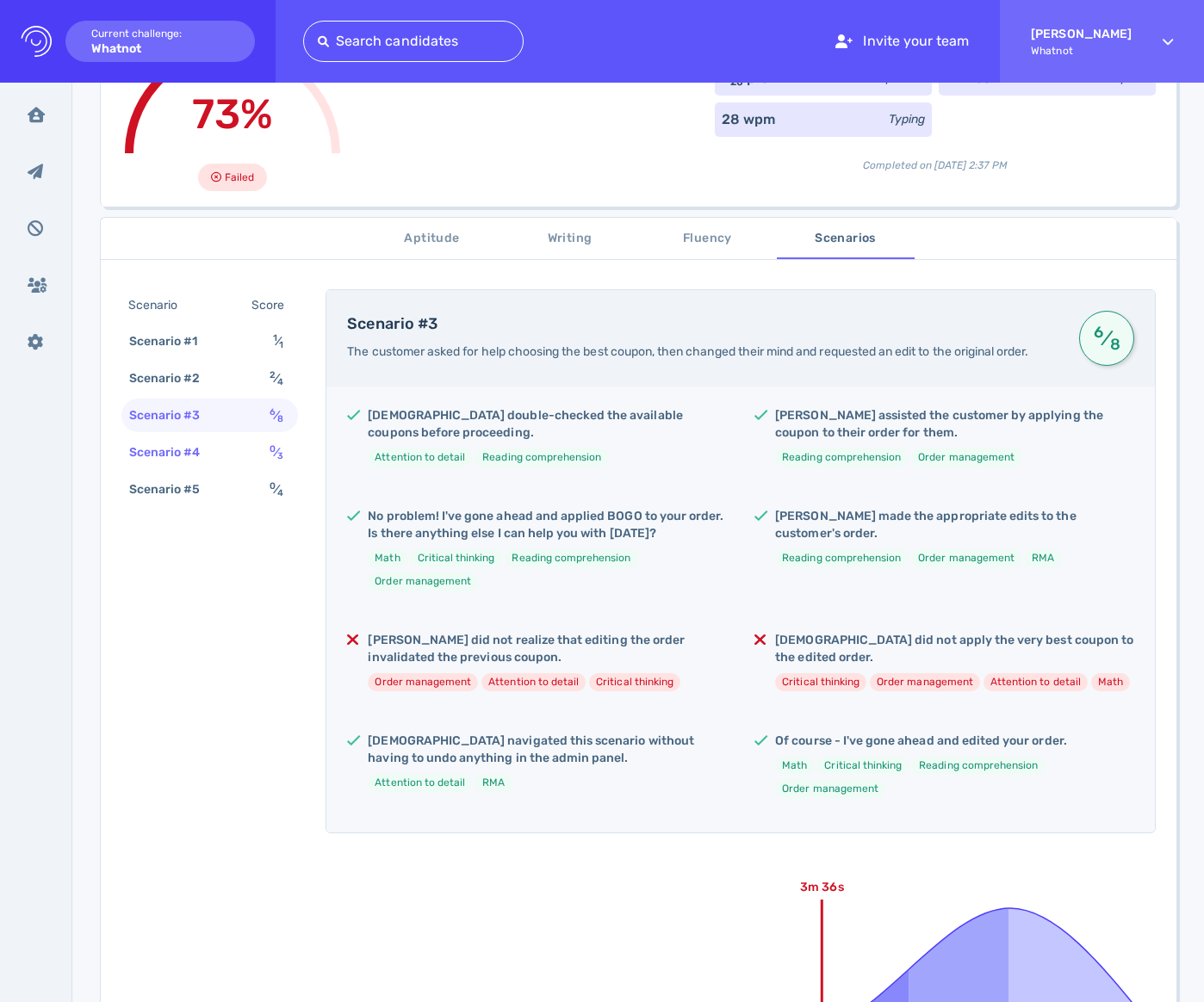
click at [226, 456] on div "Scenario #4 0 ⁄ 3" at bounding box center [209, 452] width 176 height 34
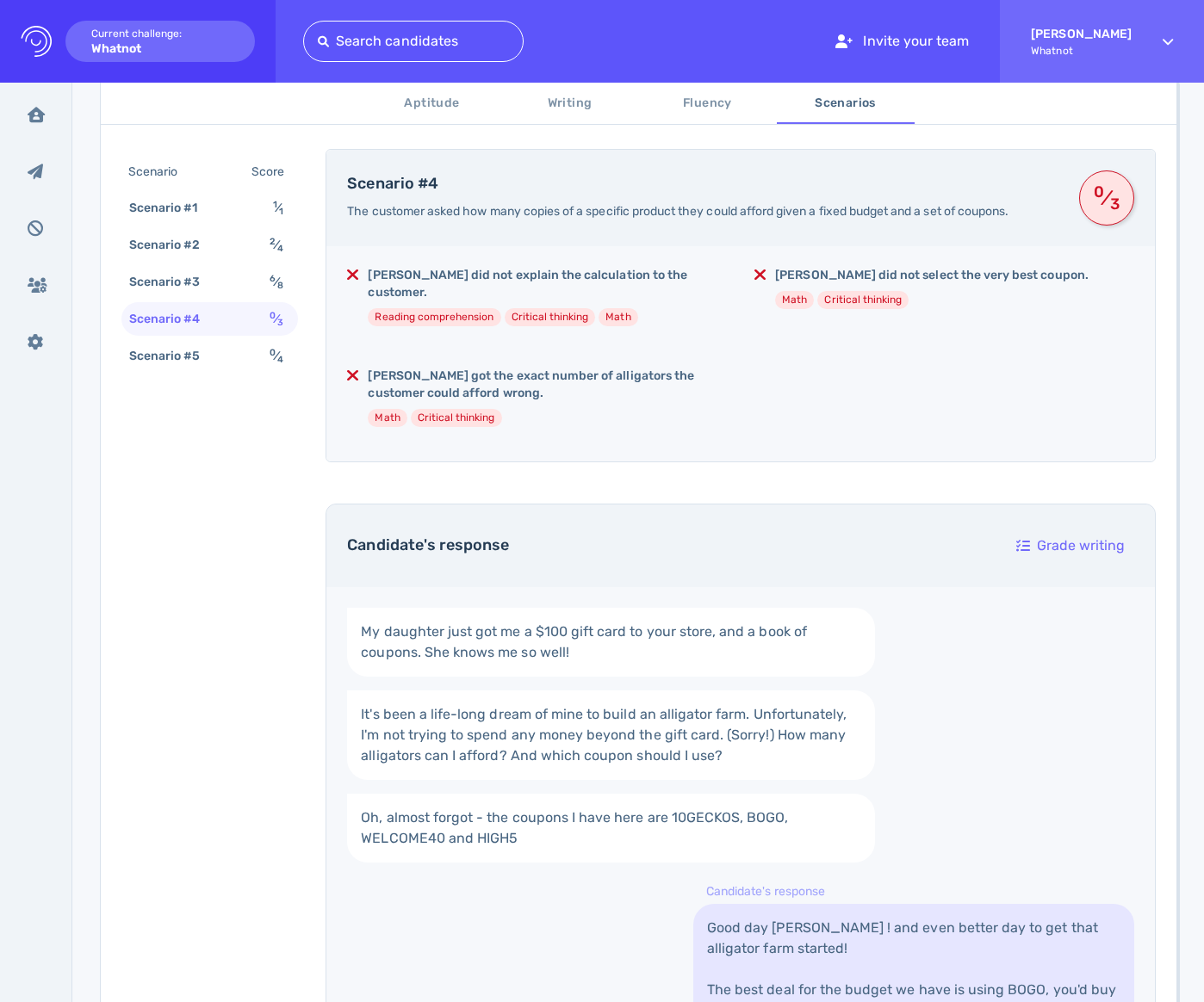
scroll to position [172, 0]
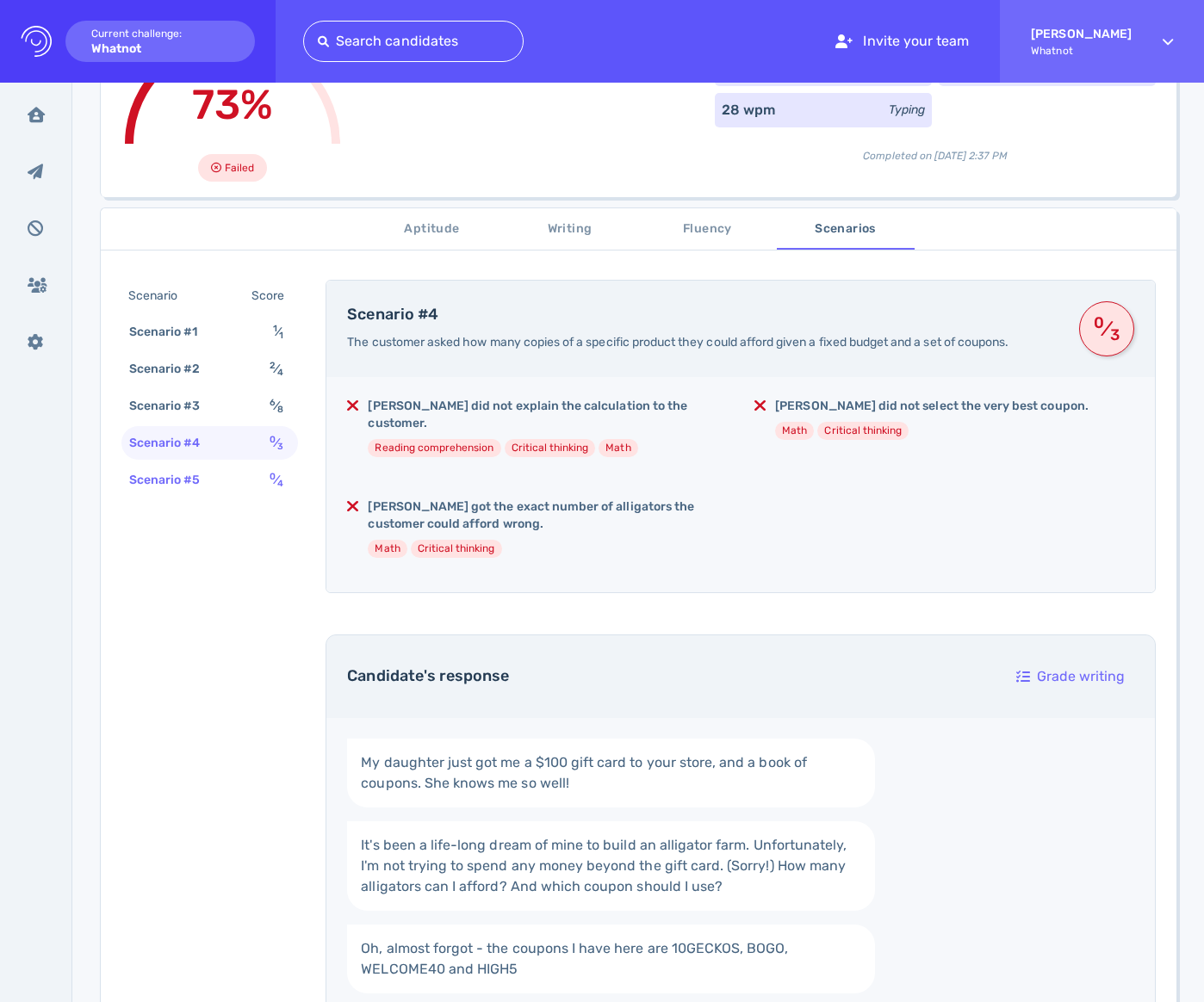
click at [227, 473] on div "Scenario #5 0 ⁄ 4" at bounding box center [209, 480] width 176 height 34
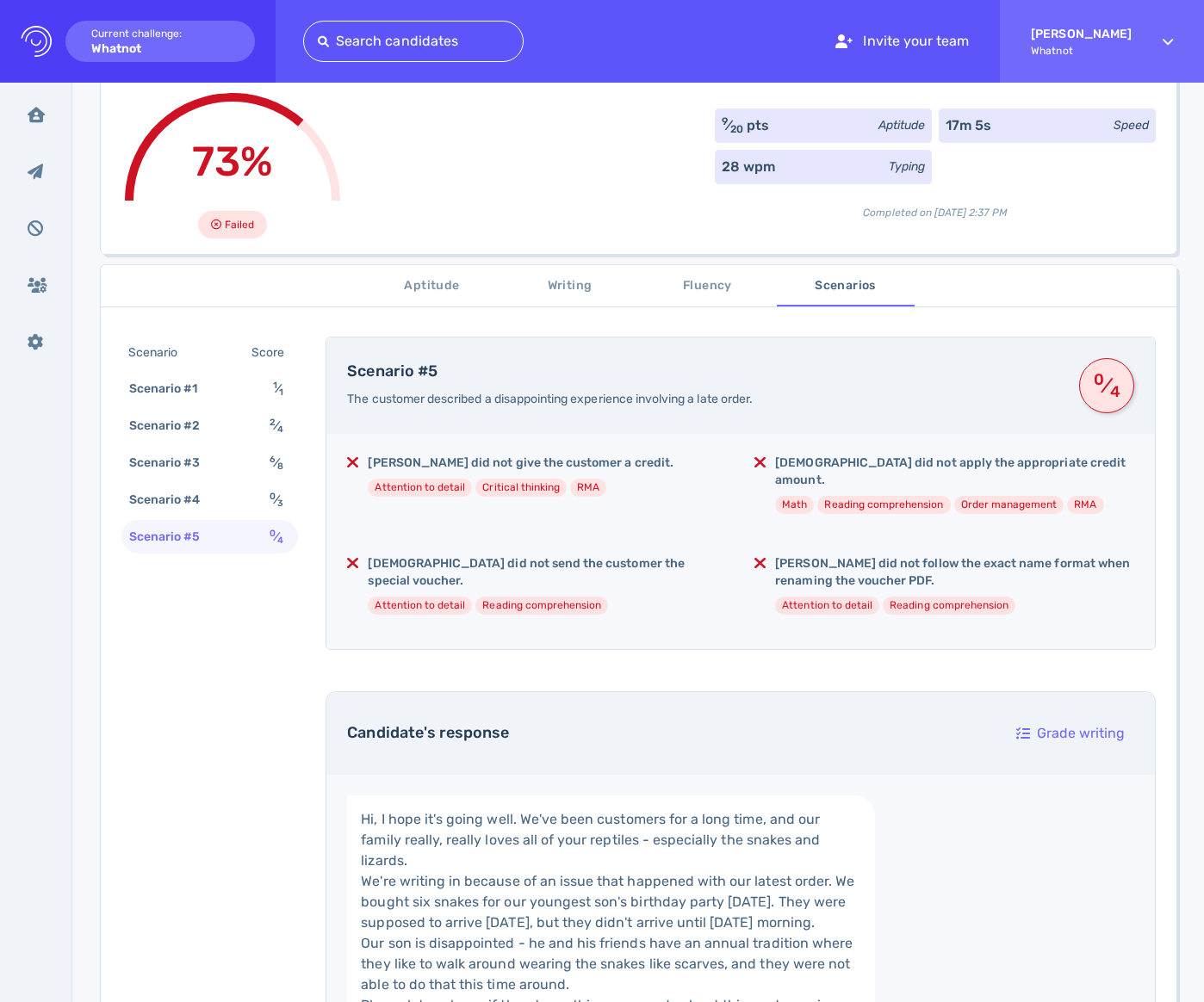
scroll to position [0, 0]
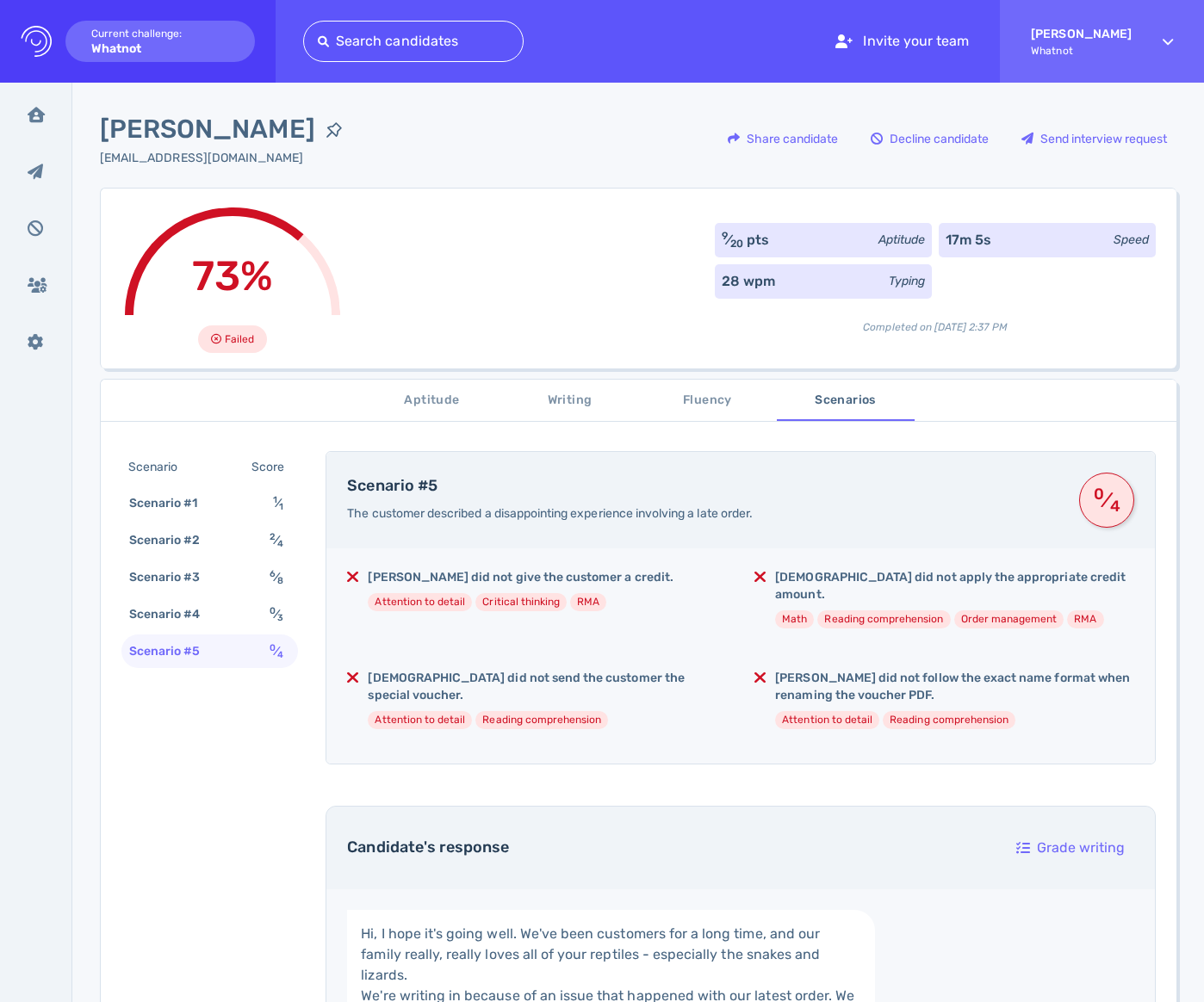
click at [420, 398] on span "Aptitude" at bounding box center [431, 400] width 117 height 21
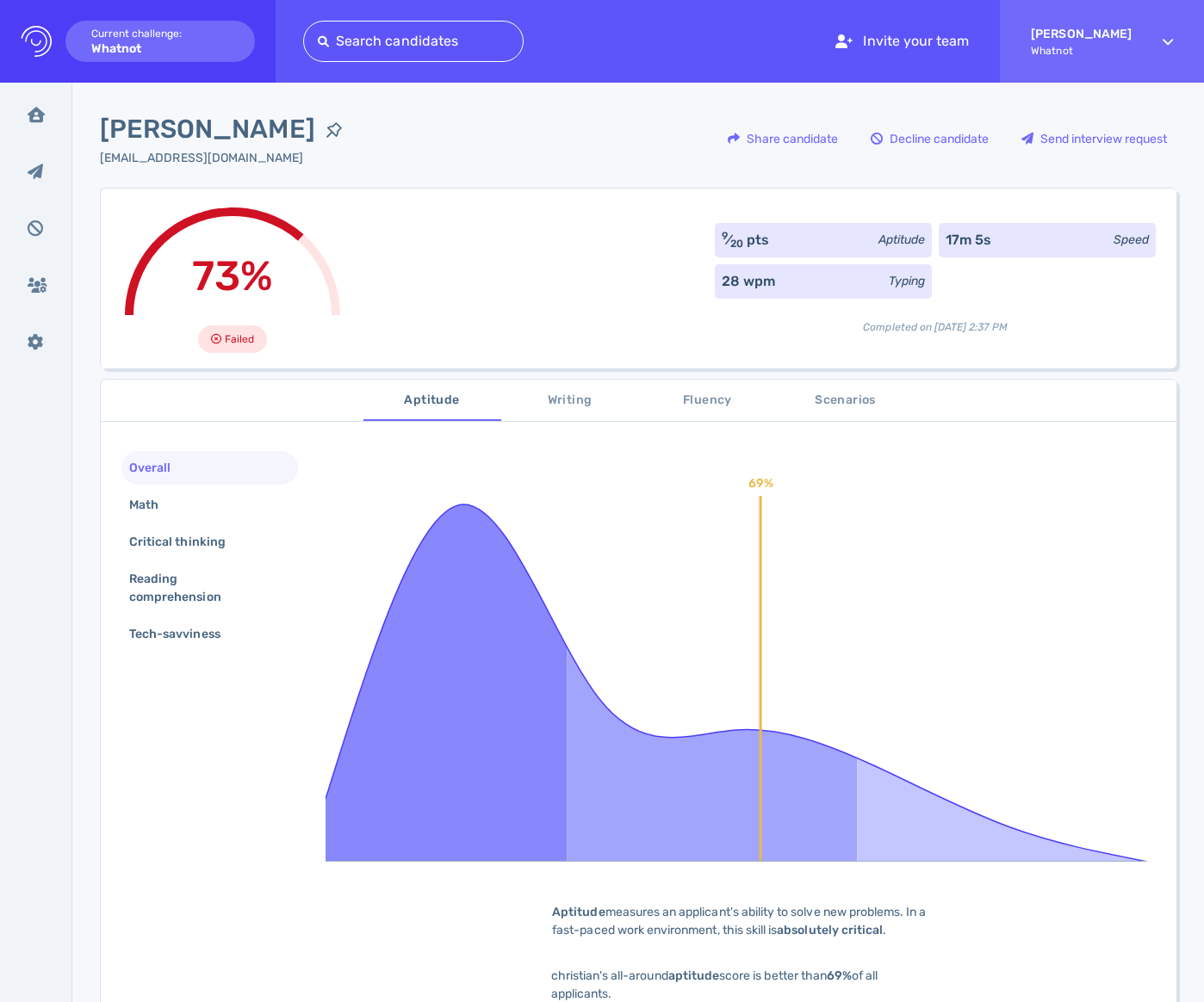
click at [570, 401] on span "Writing" at bounding box center [570, 400] width 117 height 21
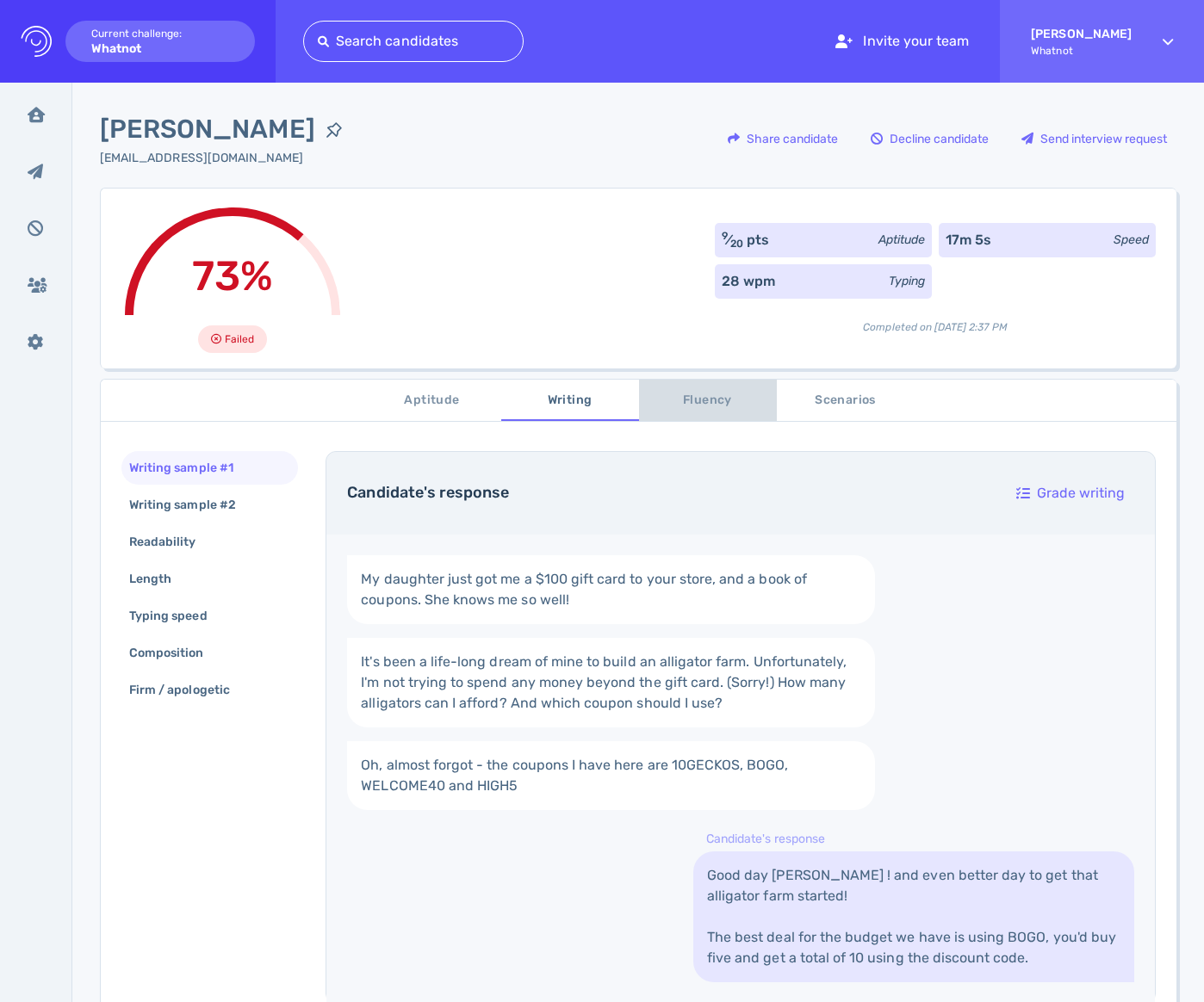
drag, startPoint x: 702, startPoint y: 405, endPoint x: 757, endPoint y: 398, distance: 55.4
click at [704, 405] on span "Fluency" at bounding box center [708, 400] width 117 height 21
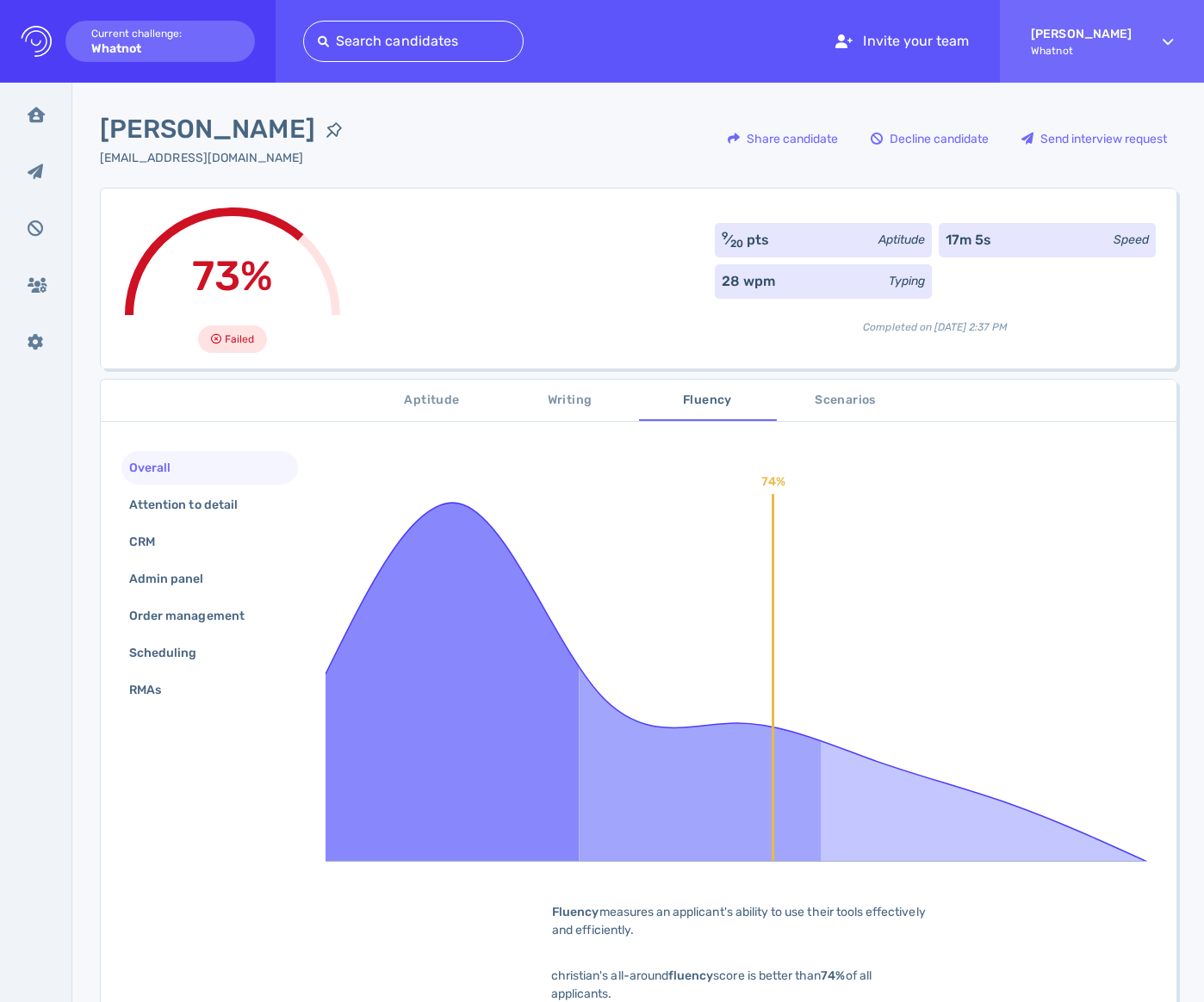
click at [841, 415] on button "Scenarios" at bounding box center [845, 400] width 138 height 42
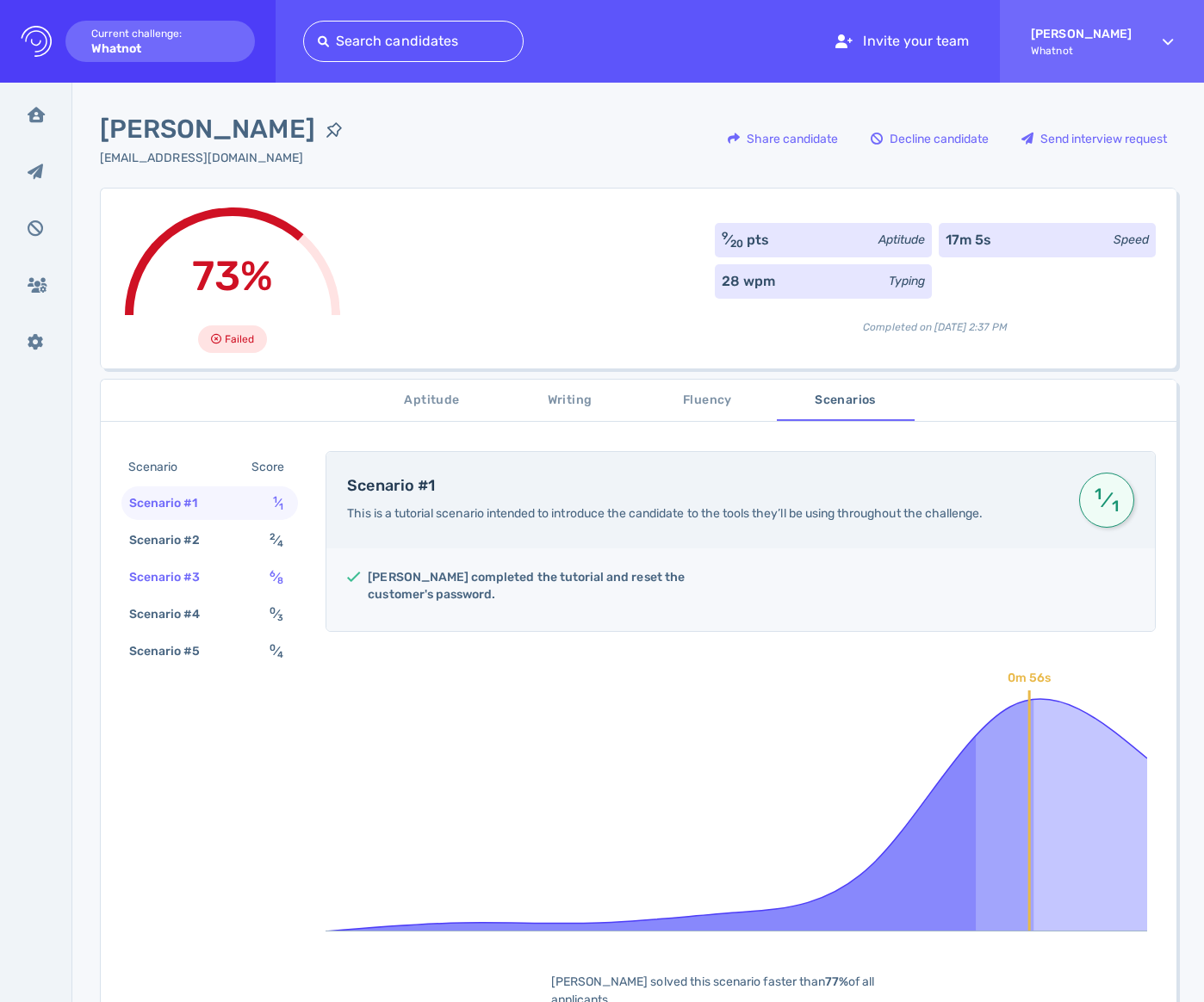
click at [215, 581] on div "Scenario #3" at bounding box center [174, 578] width 96 height 25
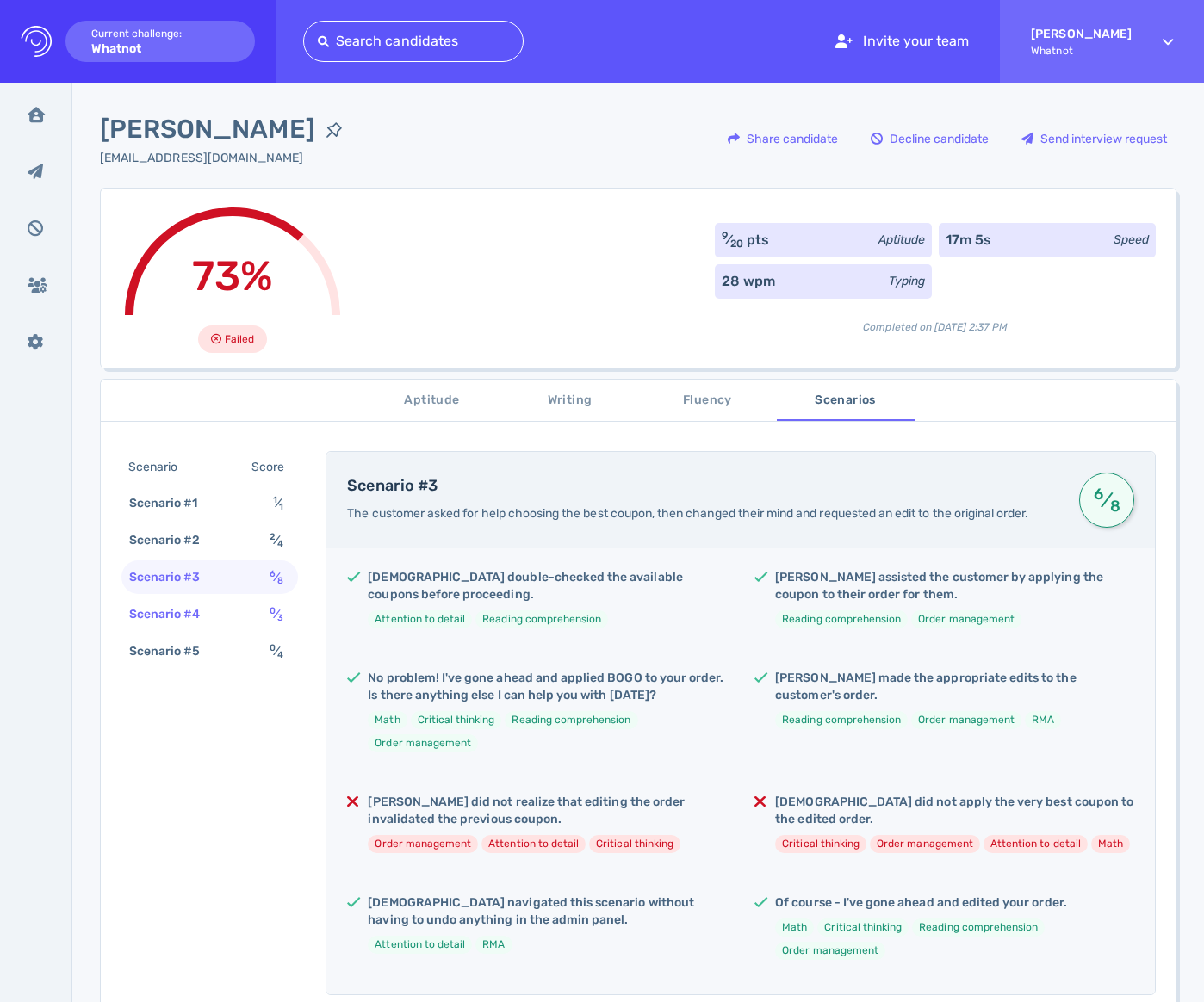
click at [220, 604] on div "Scenario #4 0 ⁄ 3" at bounding box center [209, 613] width 176 height 34
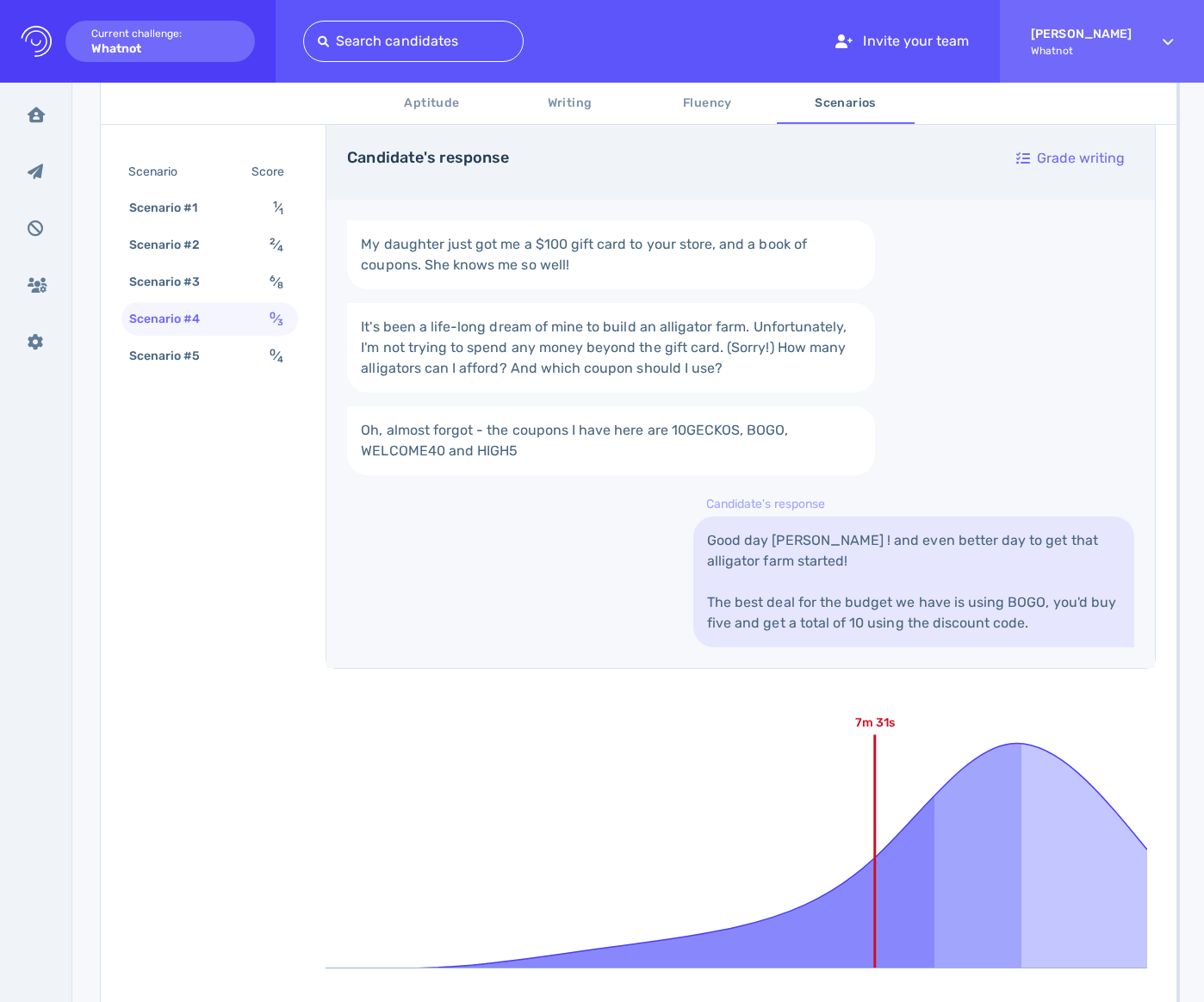
scroll to position [328, 0]
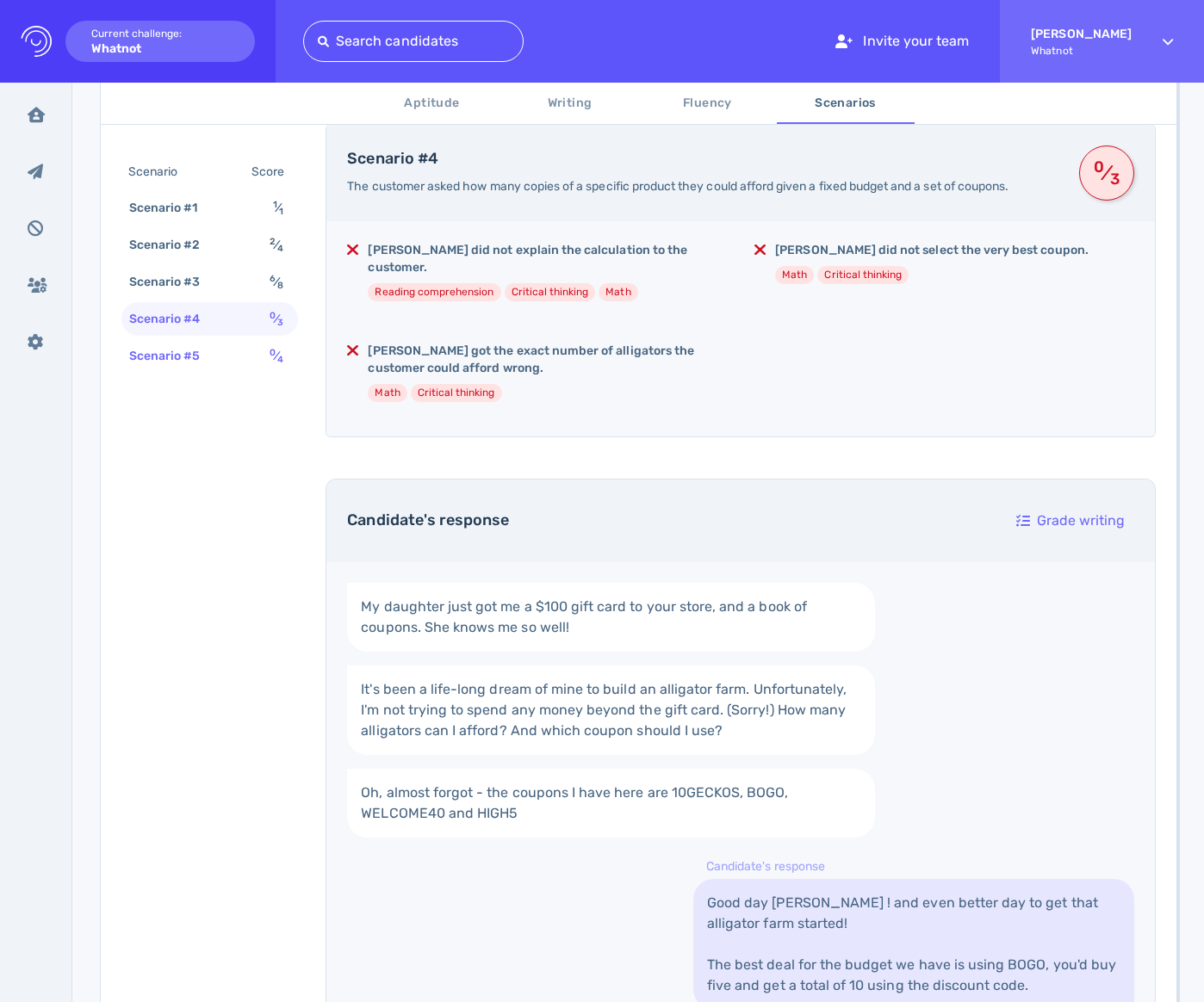
click at [208, 371] on div "Scenario #5 0 ⁄ 4" at bounding box center [209, 356] width 176 height 34
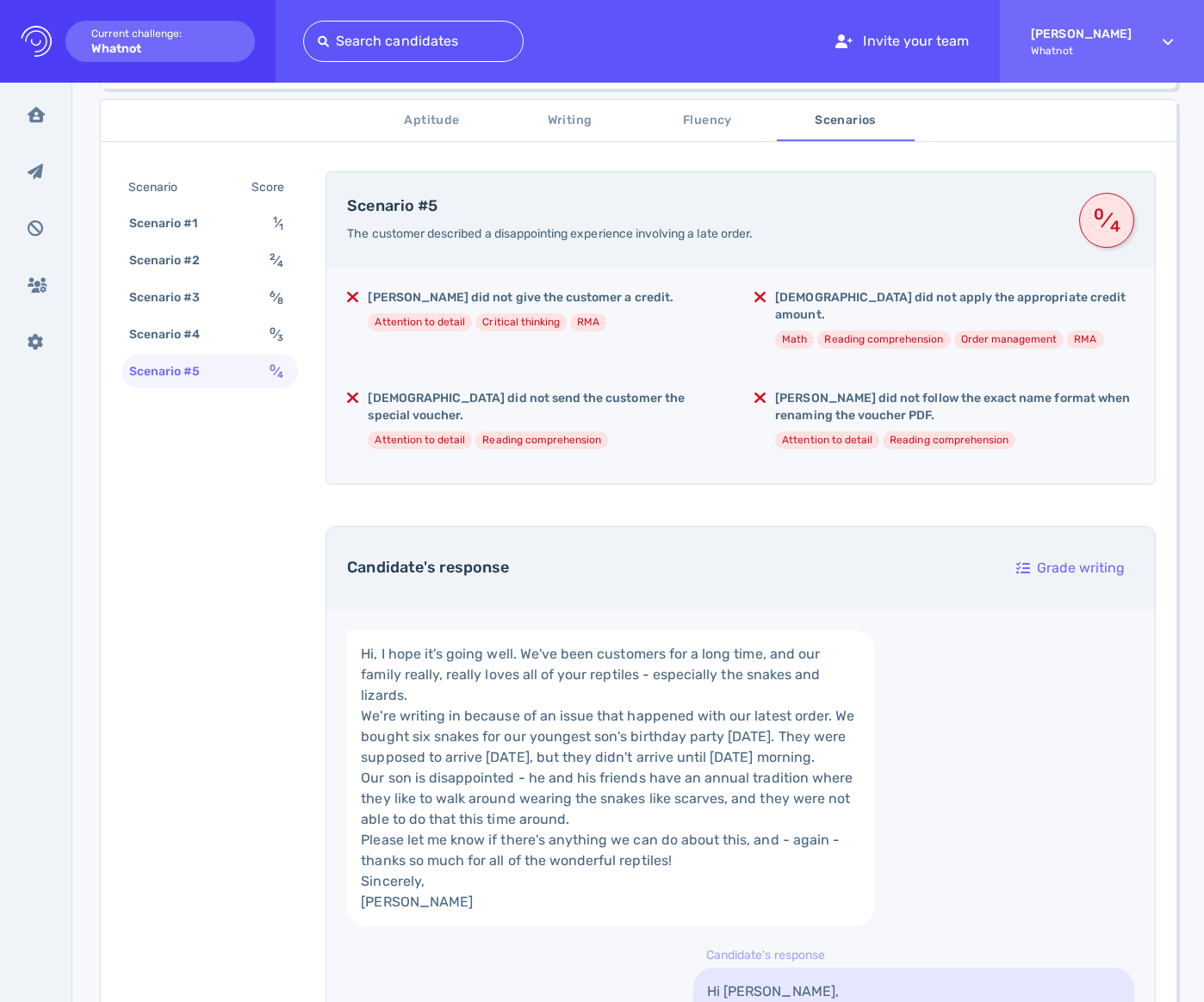
scroll to position [321, 0]
